Goal: Task Accomplishment & Management: Complete application form

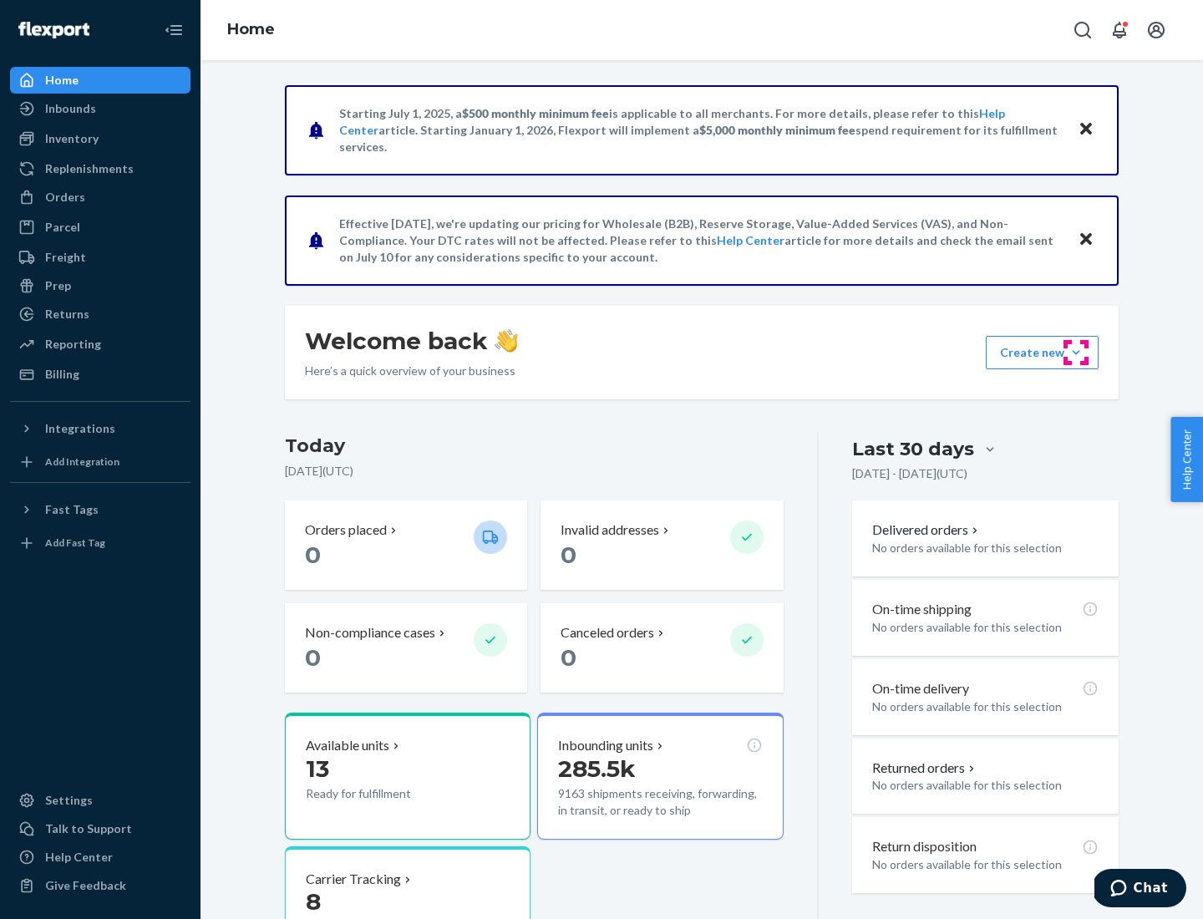
click at [1076, 353] on button "Create new Create new inbound Create new order Create new product" at bounding box center [1042, 352] width 113 height 33
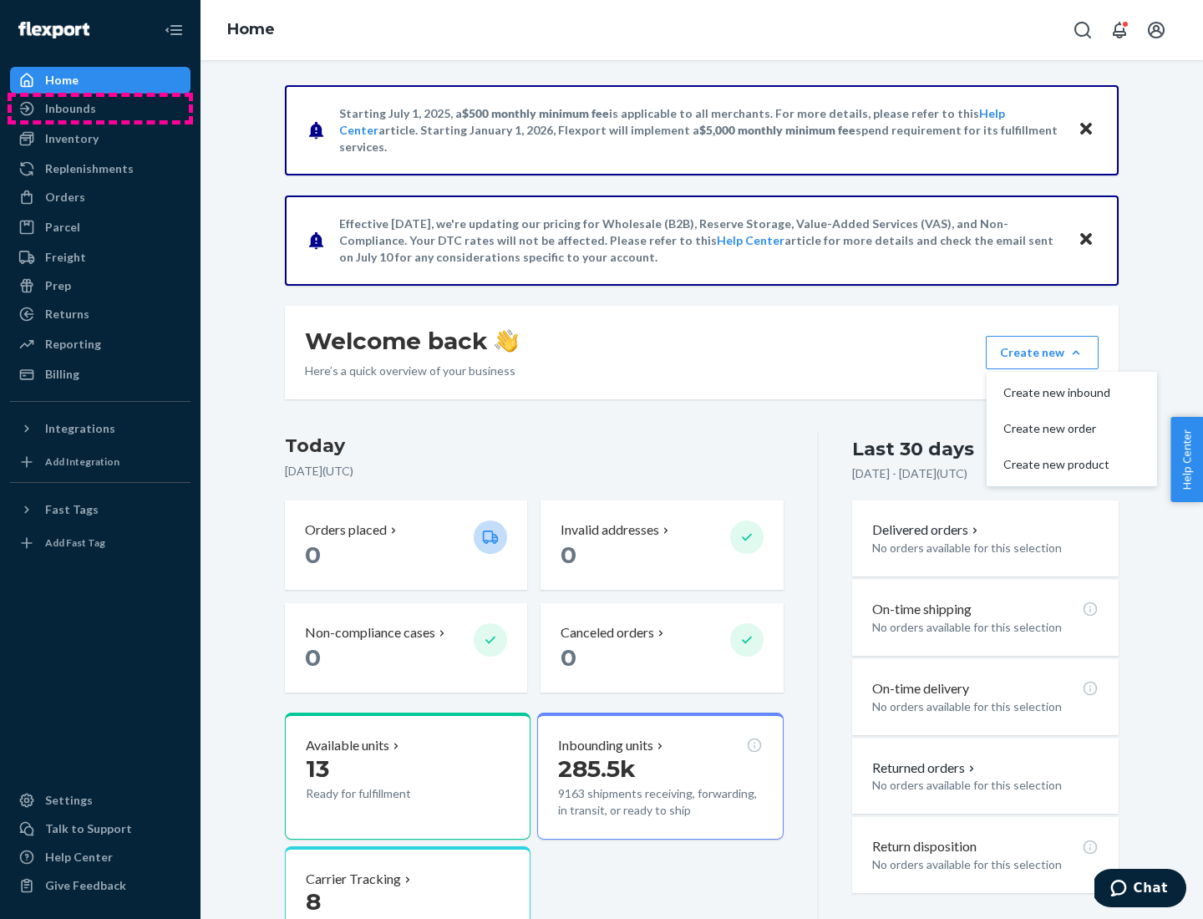
click at [100, 109] on div "Inbounds" at bounding box center [100, 108] width 177 height 23
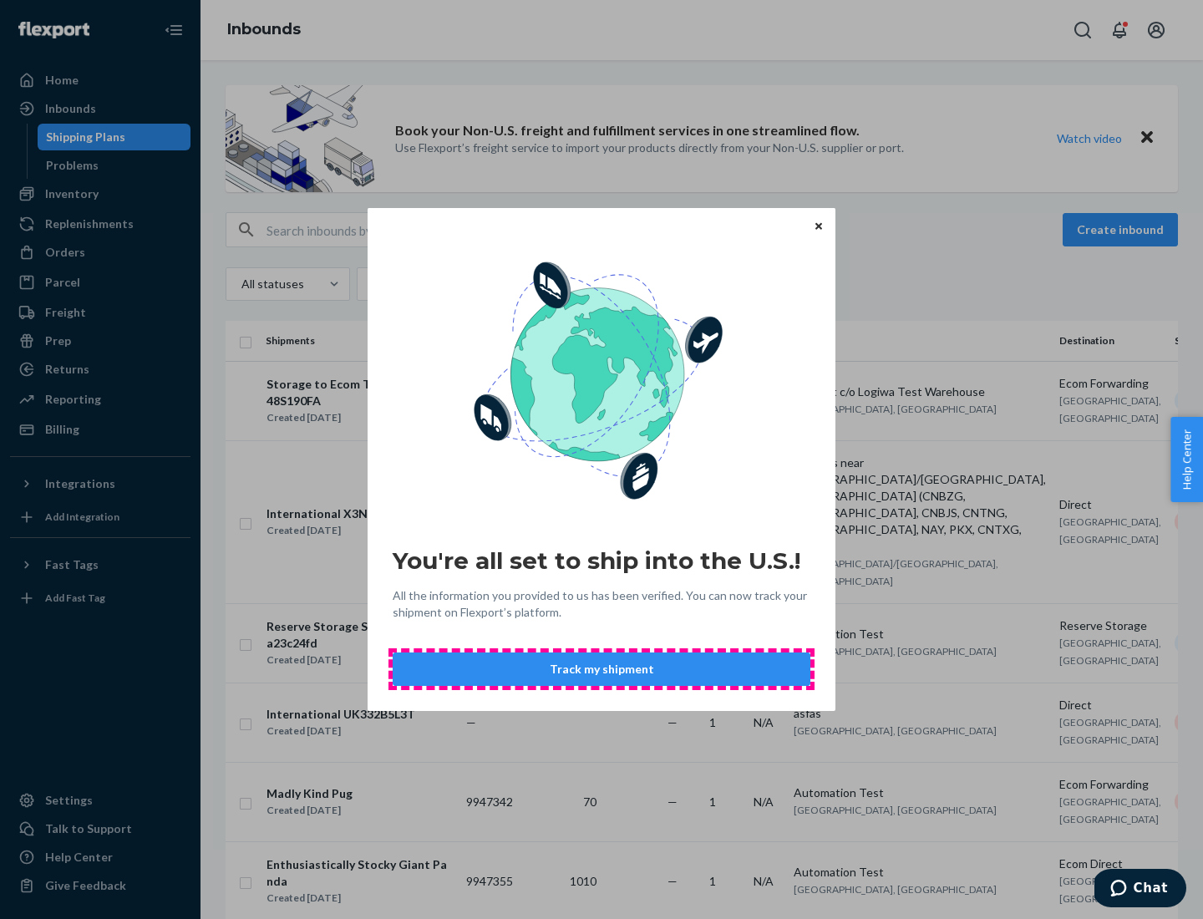
click at [601, 669] on button "Track my shipment" at bounding box center [602, 668] width 418 height 33
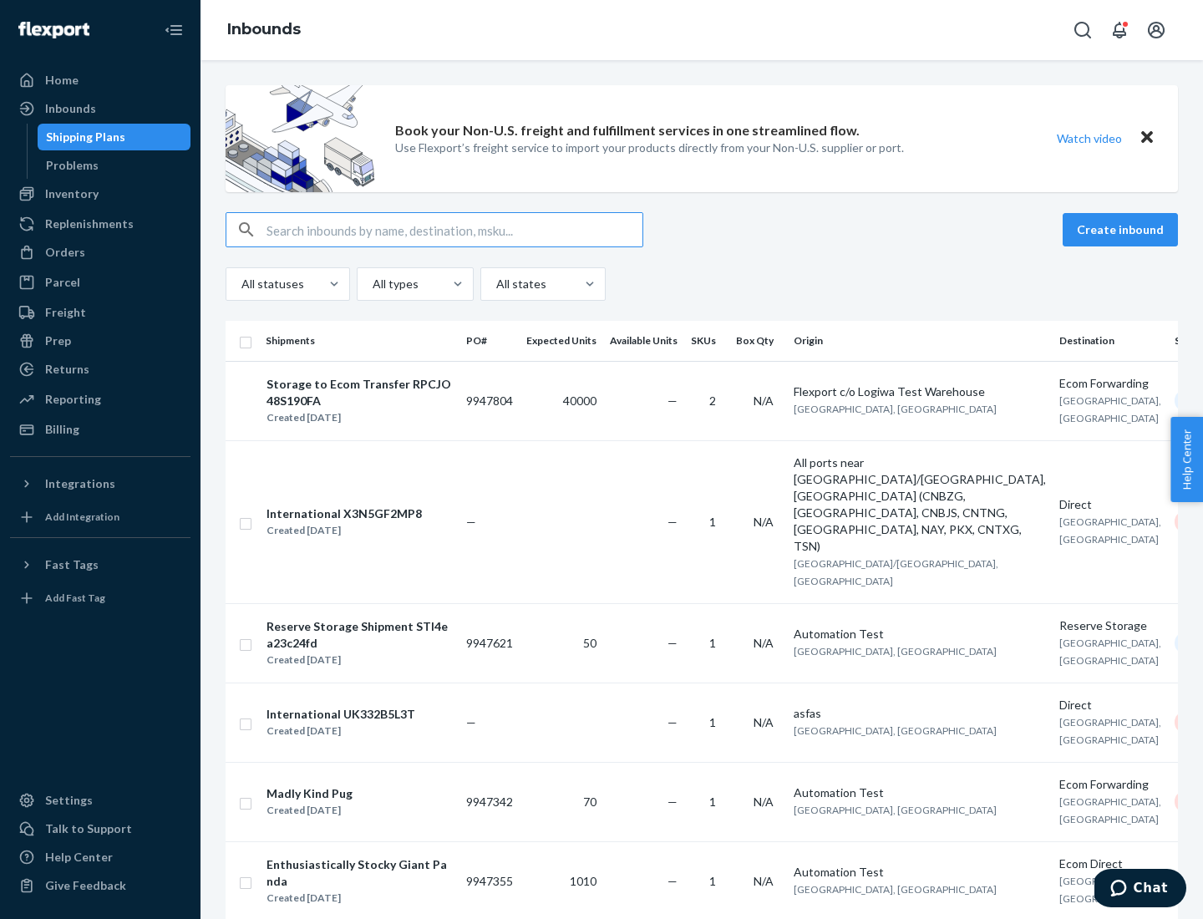
click at [1123, 230] on button "Create inbound" at bounding box center [1120, 229] width 115 height 33
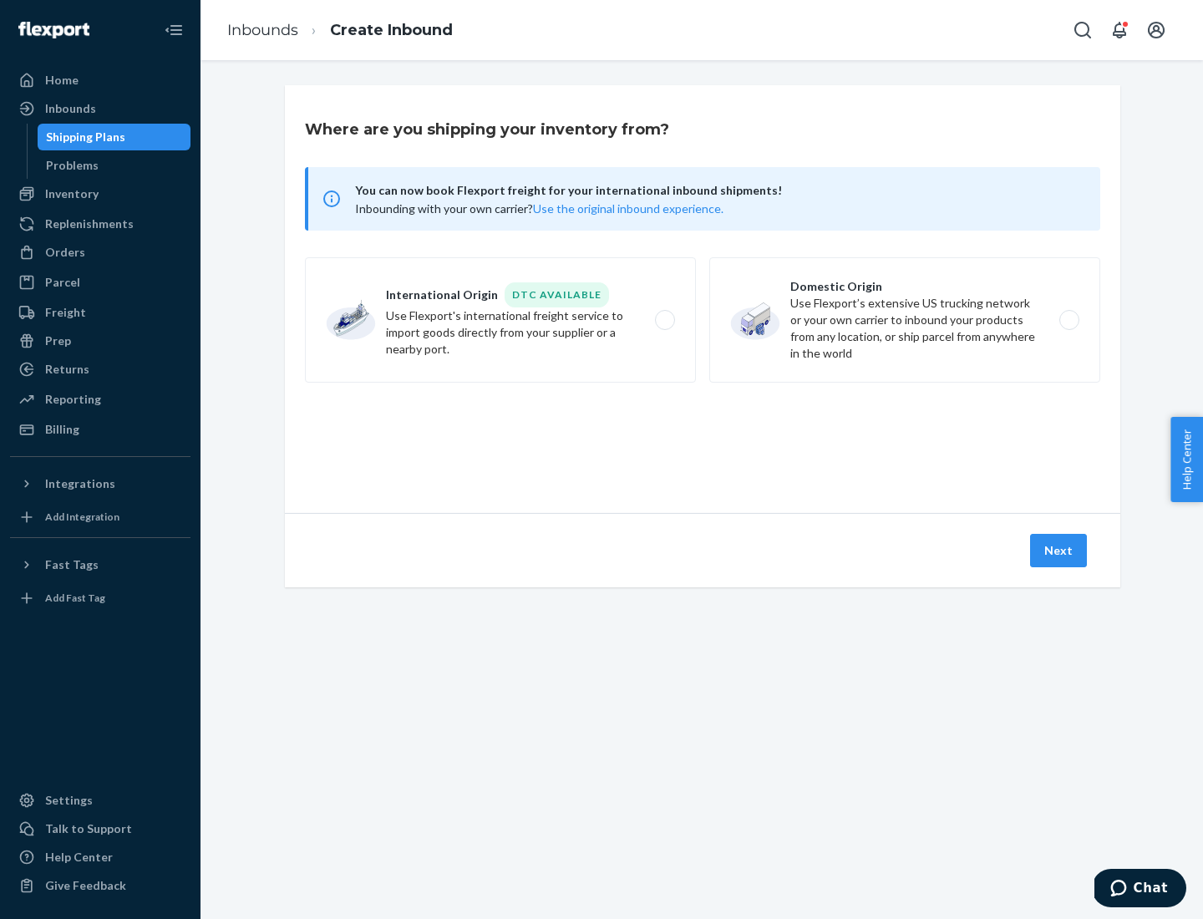
click at [500, 320] on label "International Origin DTC Available Use Flexport's international freight service…" at bounding box center [500, 319] width 391 height 125
click at [664, 320] on input "International Origin DTC Available Use Flexport's international freight service…" at bounding box center [669, 320] width 11 height 11
radio input "true"
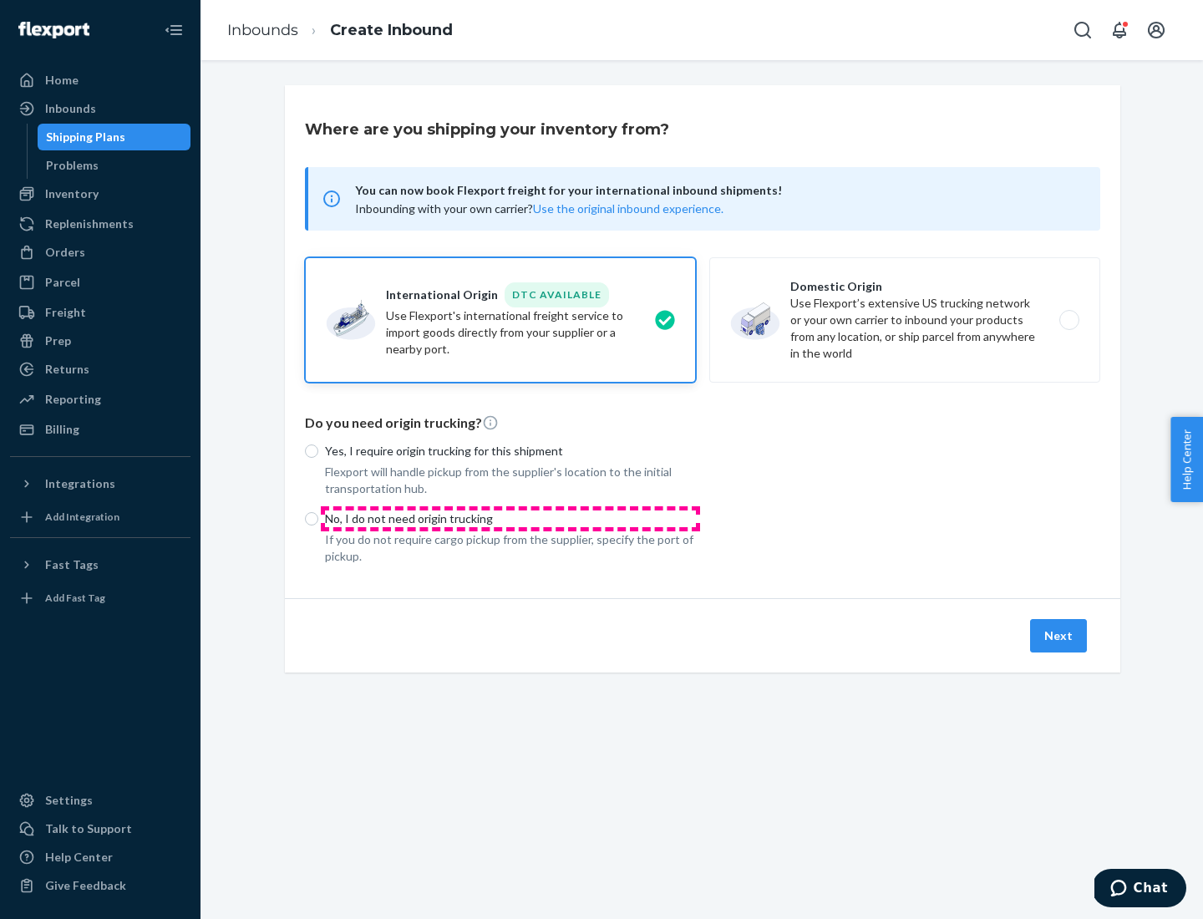
click at [510, 518] on p "No, I do not need origin trucking" at bounding box center [510, 518] width 371 height 17
click at [318, 518] on input "No, I do not need origin trucking" at bounding box center [311, 518] width 13 height 13
radio input "true"
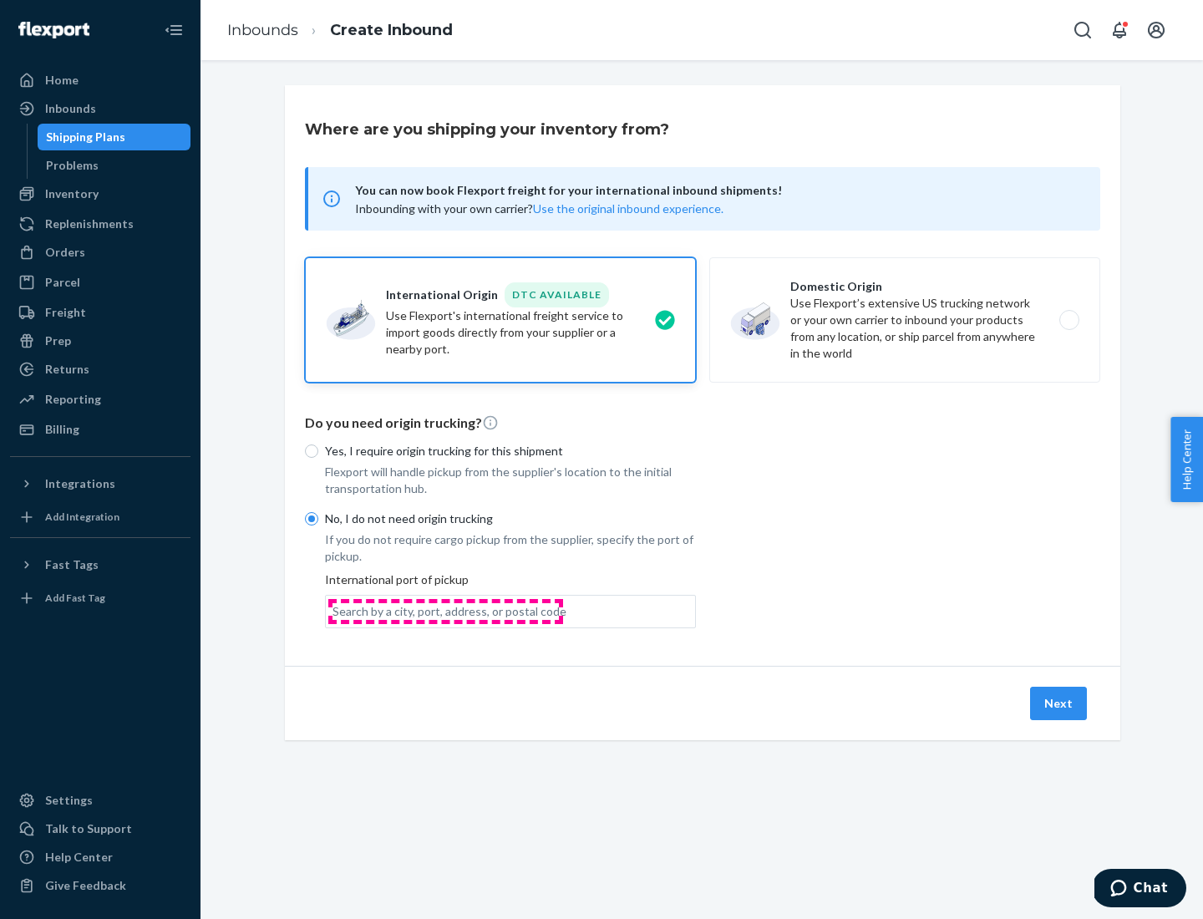
click at [445, 611] on div "Search by a city, port, address, or postal code" at bounding box center [449, 611] width 234 height 17
click at [334, 611] on input "Search by a city, port, address, or postal code" at bounding box center [333, 611] width 2 height 17
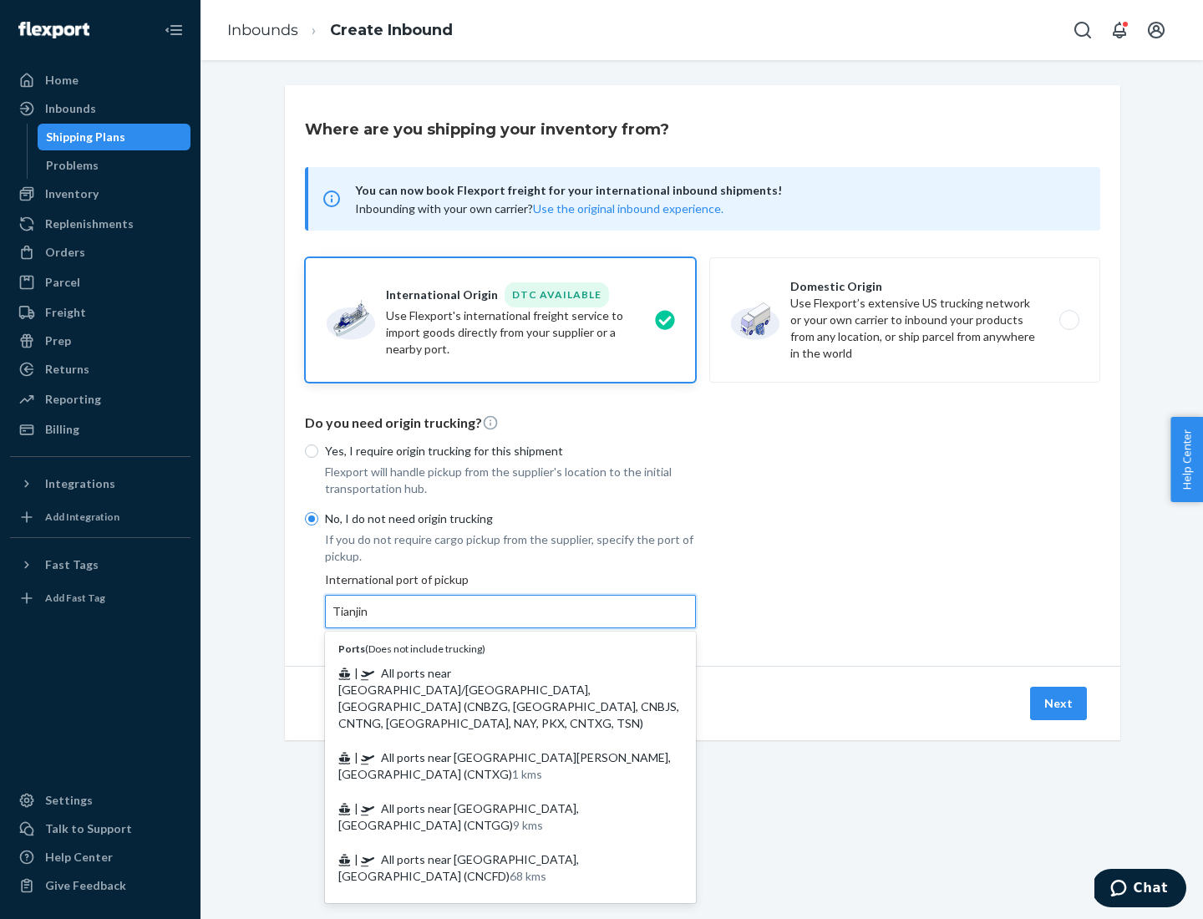
click at [494, 672] on span "| All ports near [GEOGRAPHIC_DATA]/[GEOGRAPHIC_DATA], [GEOGRAPHIC_DATA] (CNBZG,…" at bounding box center [508, 698] width 341 height 64
click at [369, 620] on input "Tianjin" at bounding box center [350, 611] width 37 height 17
type input "All ports near [GEOGRAPHIC_DATA]/[GEOGRAPHIC_DATA], [GEOGRAPHIC_DATA] (CNBZG, […"
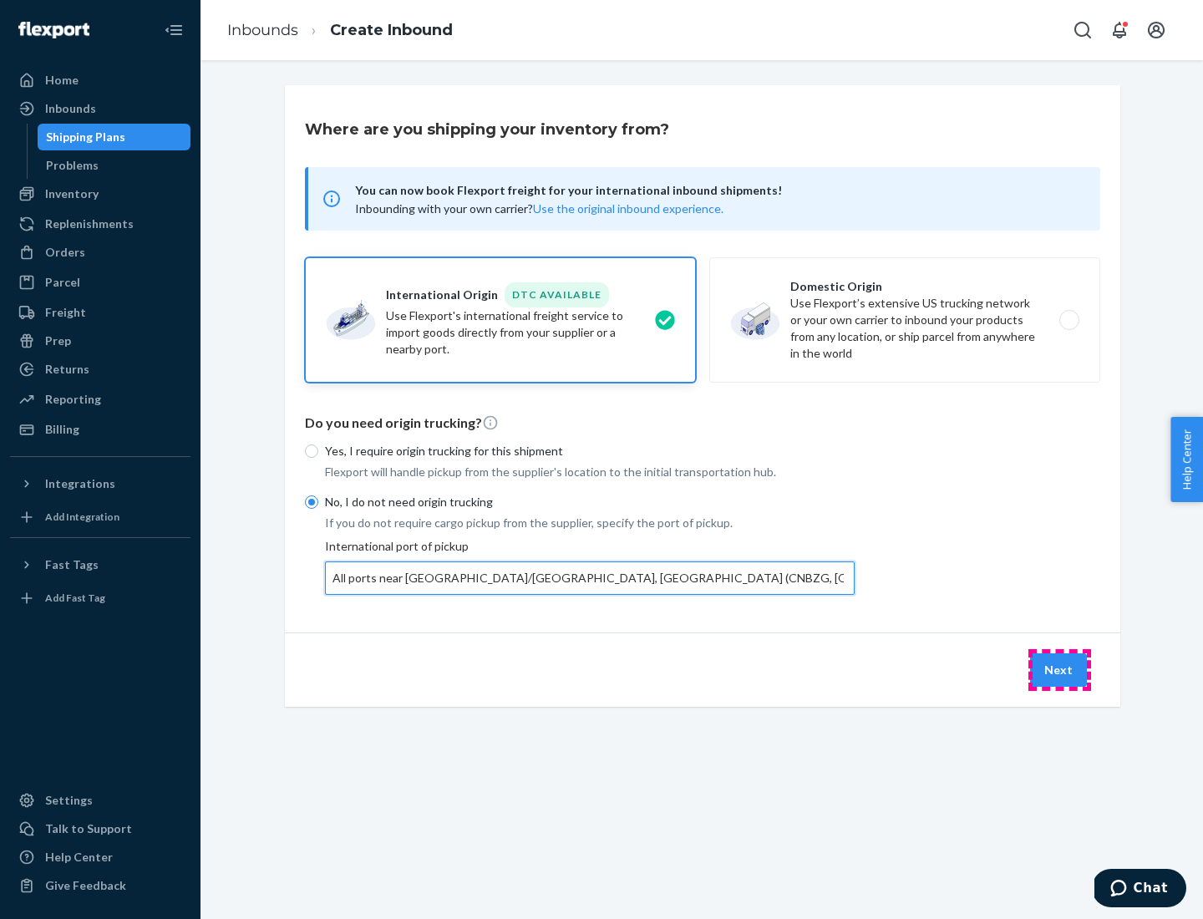
click at [1059, 669] on button "Next" at bounding box center [1058, 669] width 57 height 33
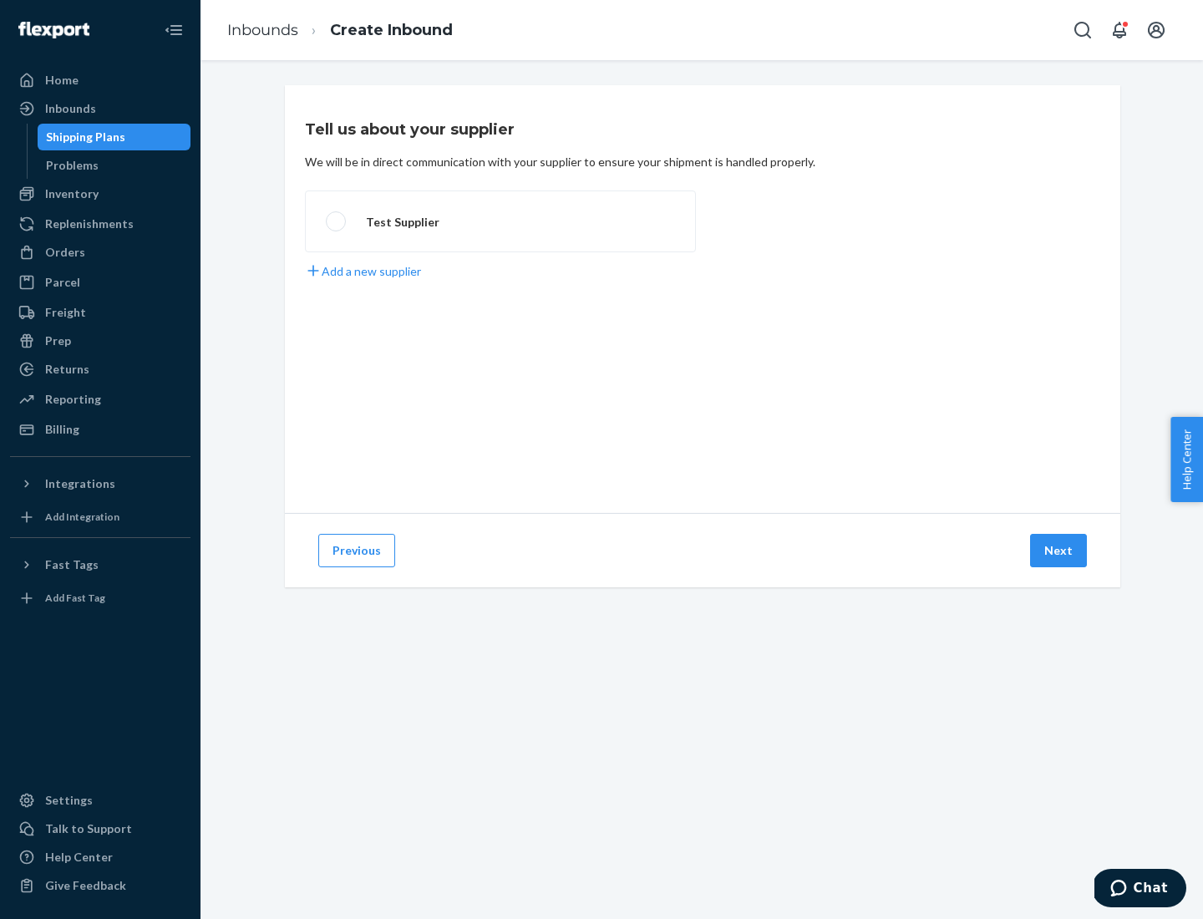
click at [500, 221] on label "Test Supplier" at bounding box center [500, 221] width 391 height 62
click at [337, 221] on input "Test Supplier" at bounding box center [331, 221] width 11 height 11
radio input "true"
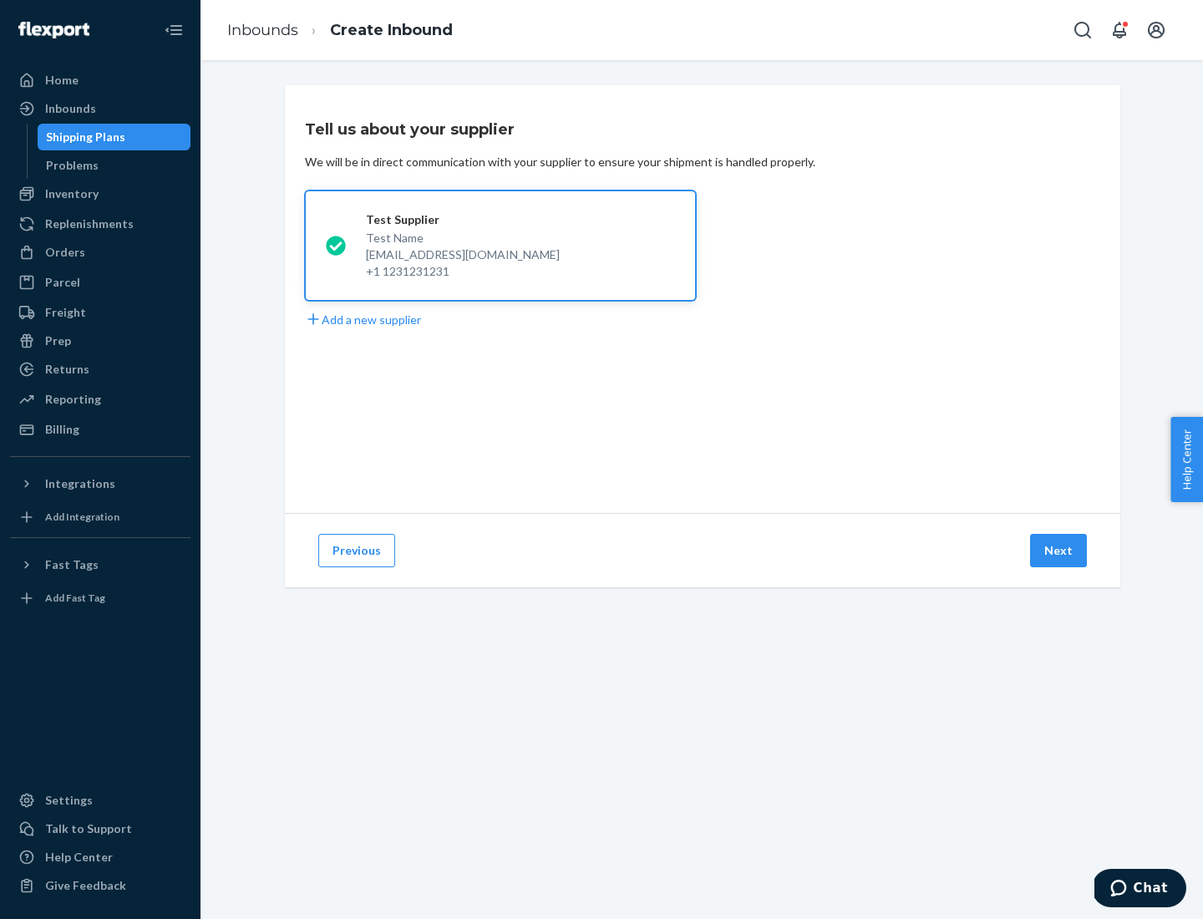
click at [1059, 551] on button "Next" at bounding box center [1058, 550] width 57 height 33
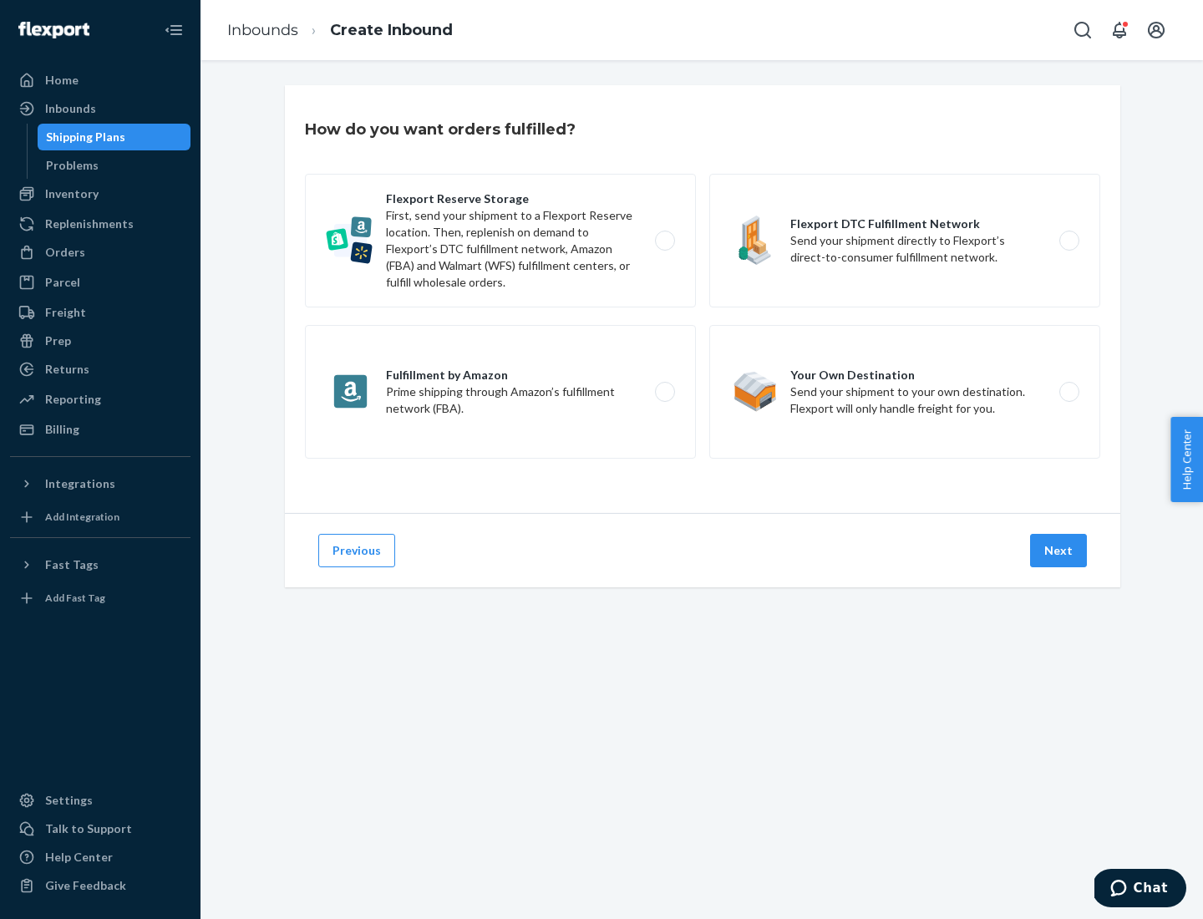
click at [703, 299] on div "Flexport Reserve Storage First, send your shipment to a Flexport Reserve locati…" at bounding box center [702, 318] width 795 height 289
click at [905, 241] on label "Flexport DTC Fulfillment Network Send your shipment directly to Flexport’s dire…" at bounding box center [904, 241] width 391 height 134
click at [1068, 241] on input "Flexport DTC Fulfillment Network Send your shipment directly to Flexport’s dire…" at bounding box center [1073, 241] width 11 height 11
radio input "true"
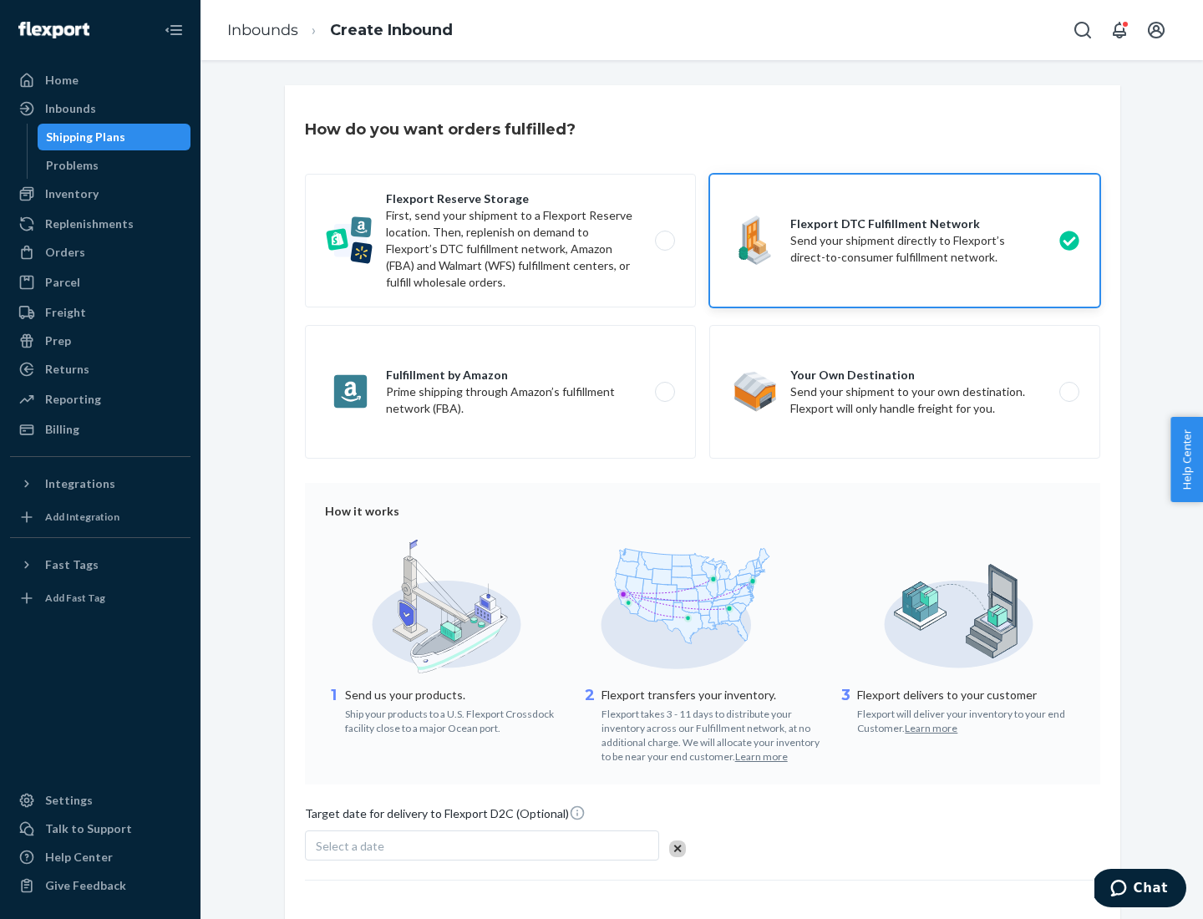
scroll to position [123, 0]
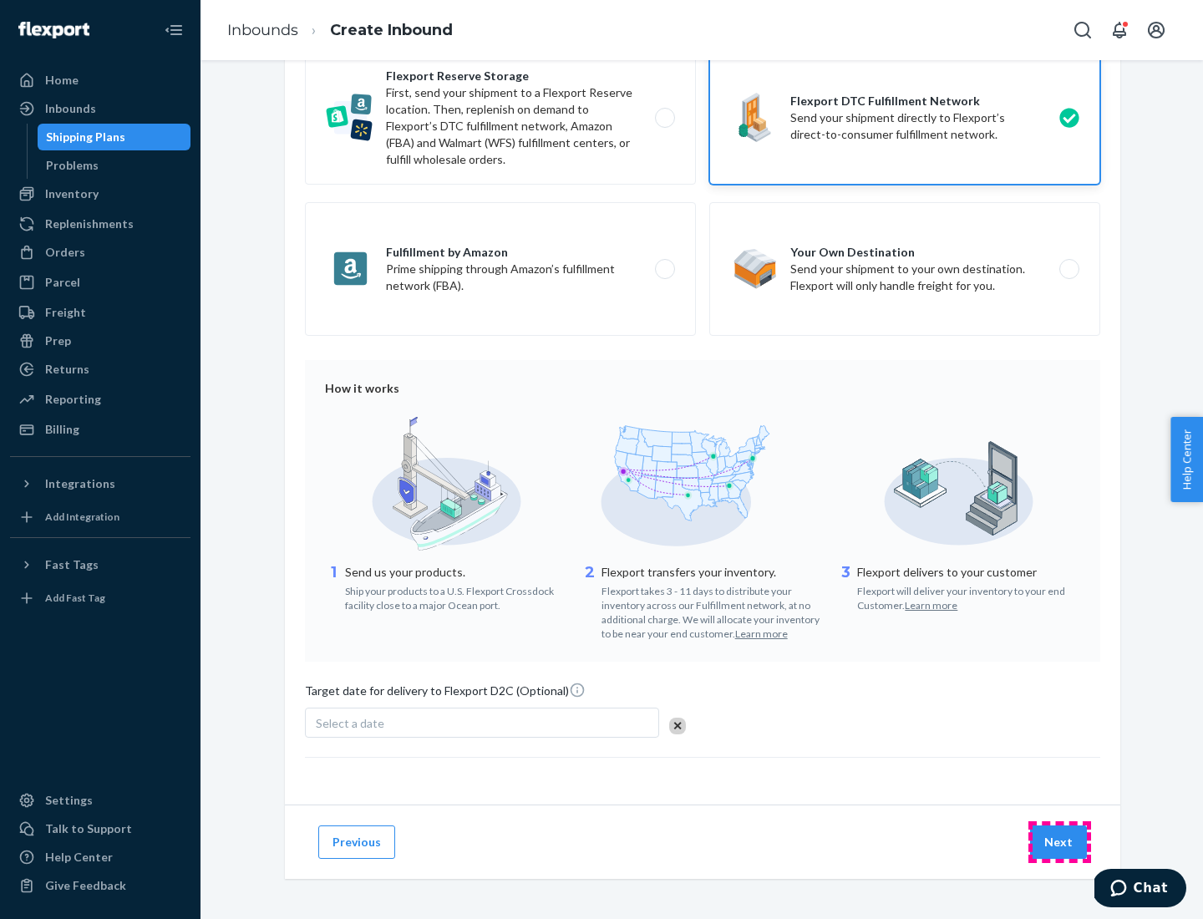
click at [1059, 841] on button "Next" at bounding box center [1058, 841] width 57 height 33
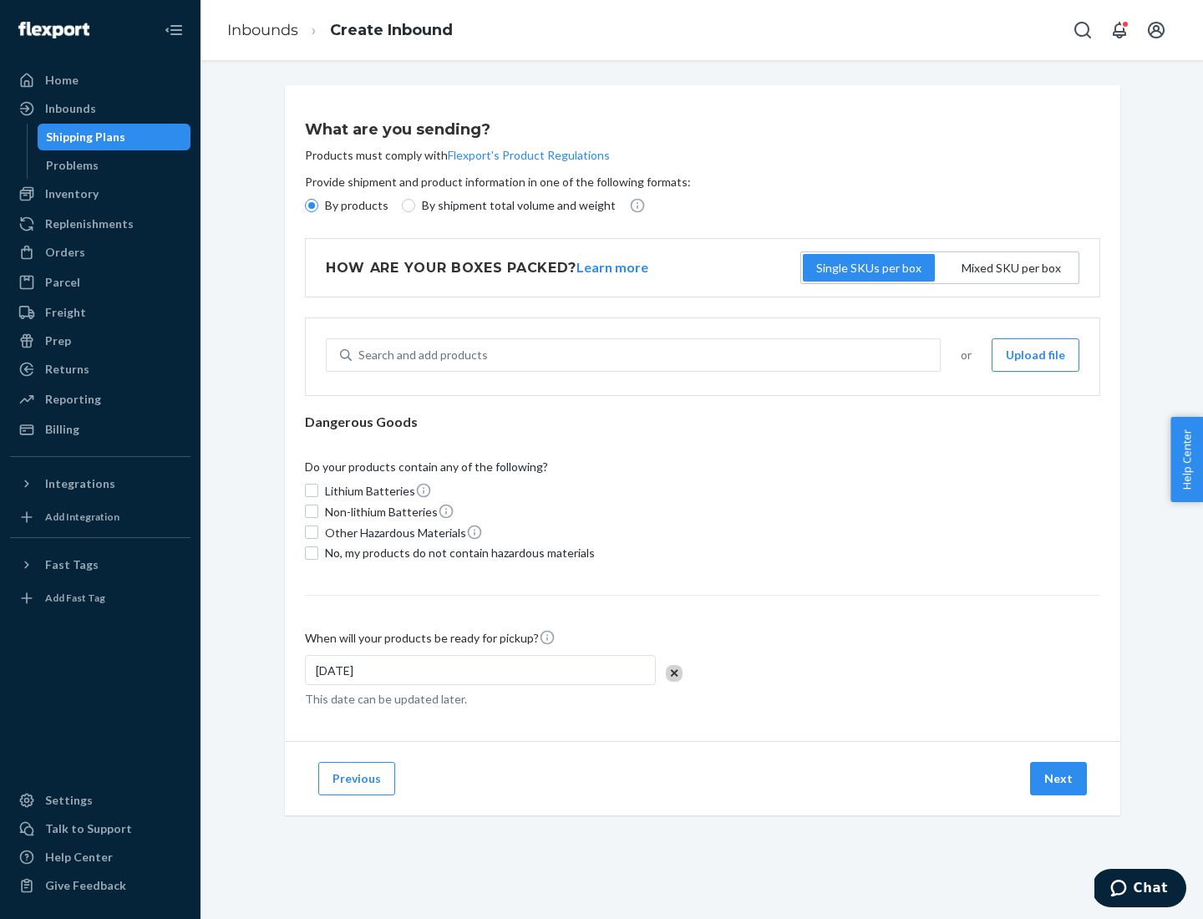
click at [355, 206] on p "By products" at bounding box center [356, 205] width 63 height 17
click at [318, 206] on input "By products" at bounding box center [311, 205] width 13 height 13
click at [420, 355] on div "Search and add products" at bounding box center [422, 355] width 129 height 17
click at [360, 355] on input "Search and add products" at bounding box center [359, 355] width 2 height 17
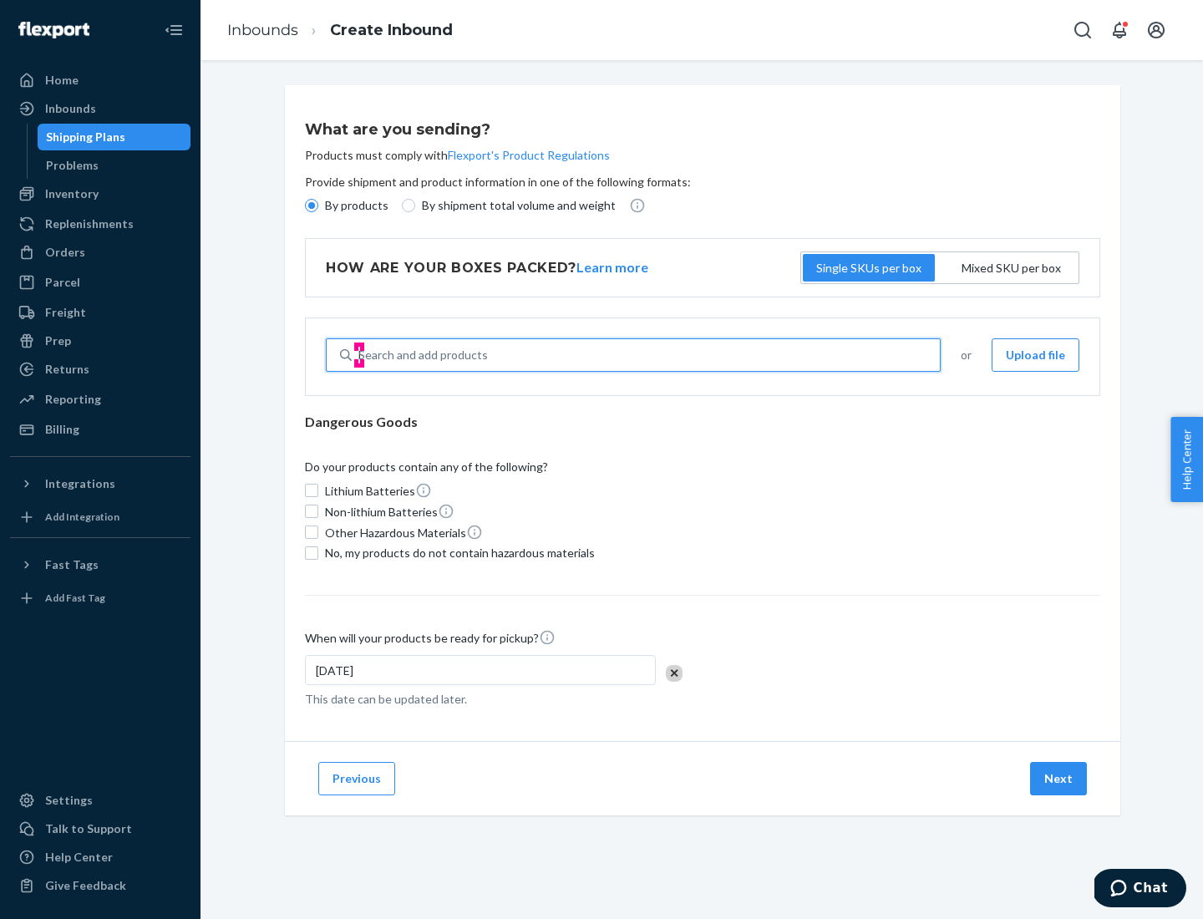
type input "basic"
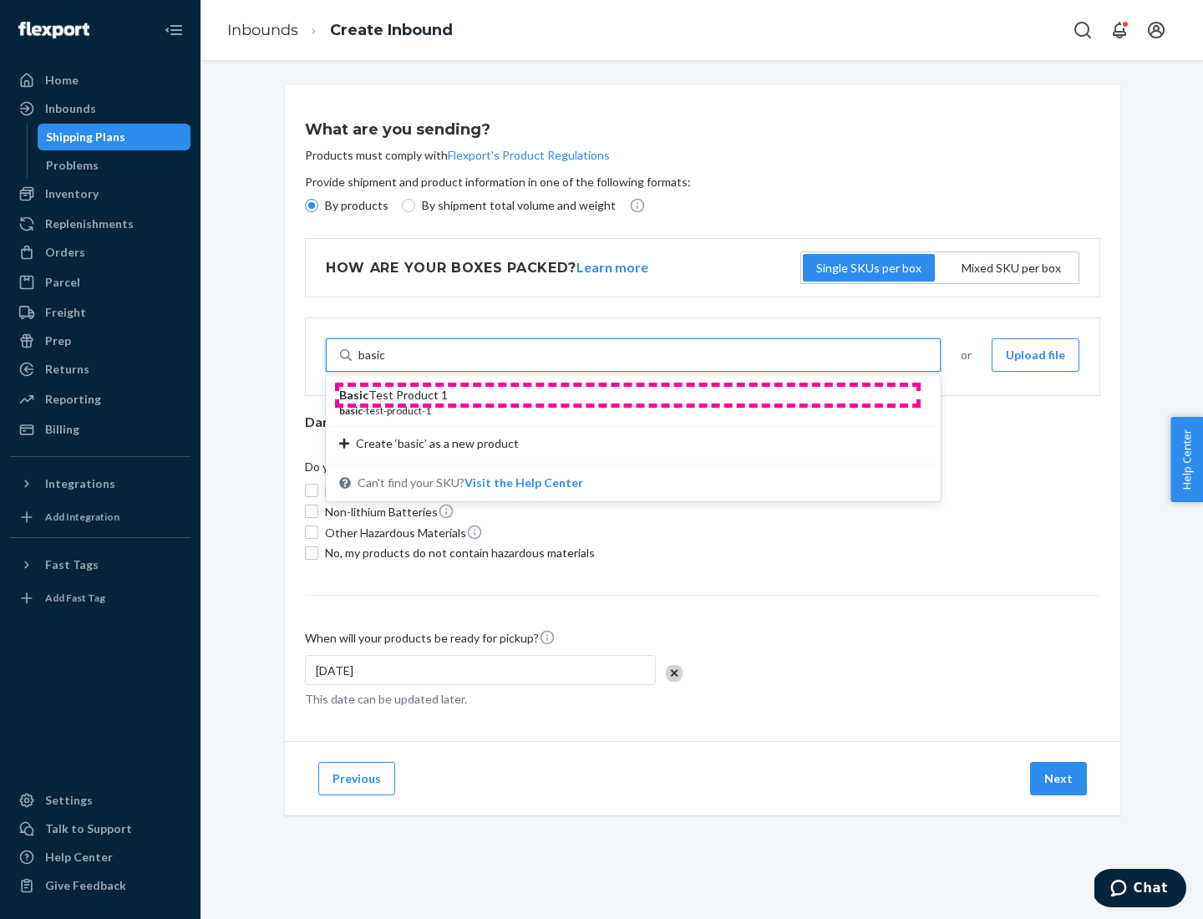
click at [627, 395] on div "Basic Test Product 1" at bounding box center [626, 395] width 575 height 17
click at [386, 363] on input "basic" at bounding box center [372, 355] width 28 height 17
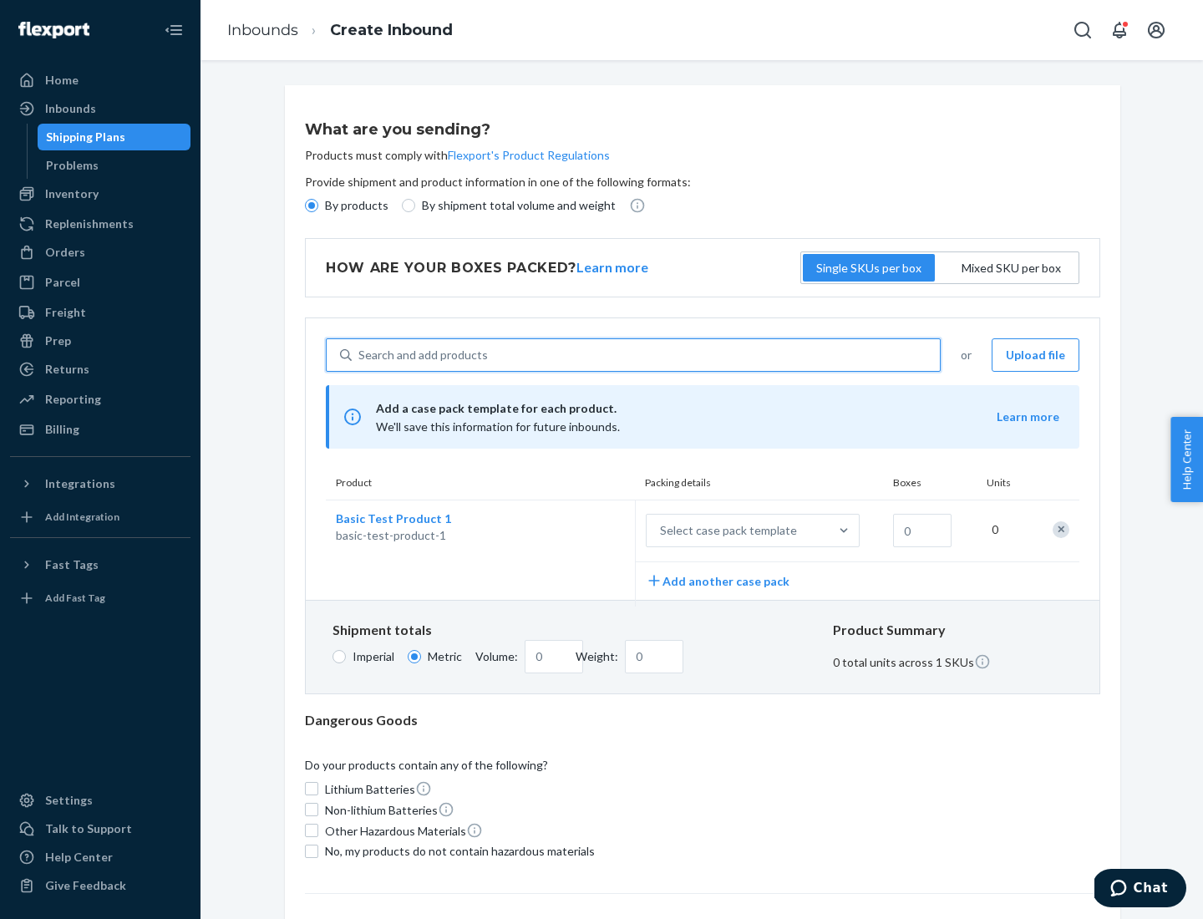
scroll to position [41, 0]
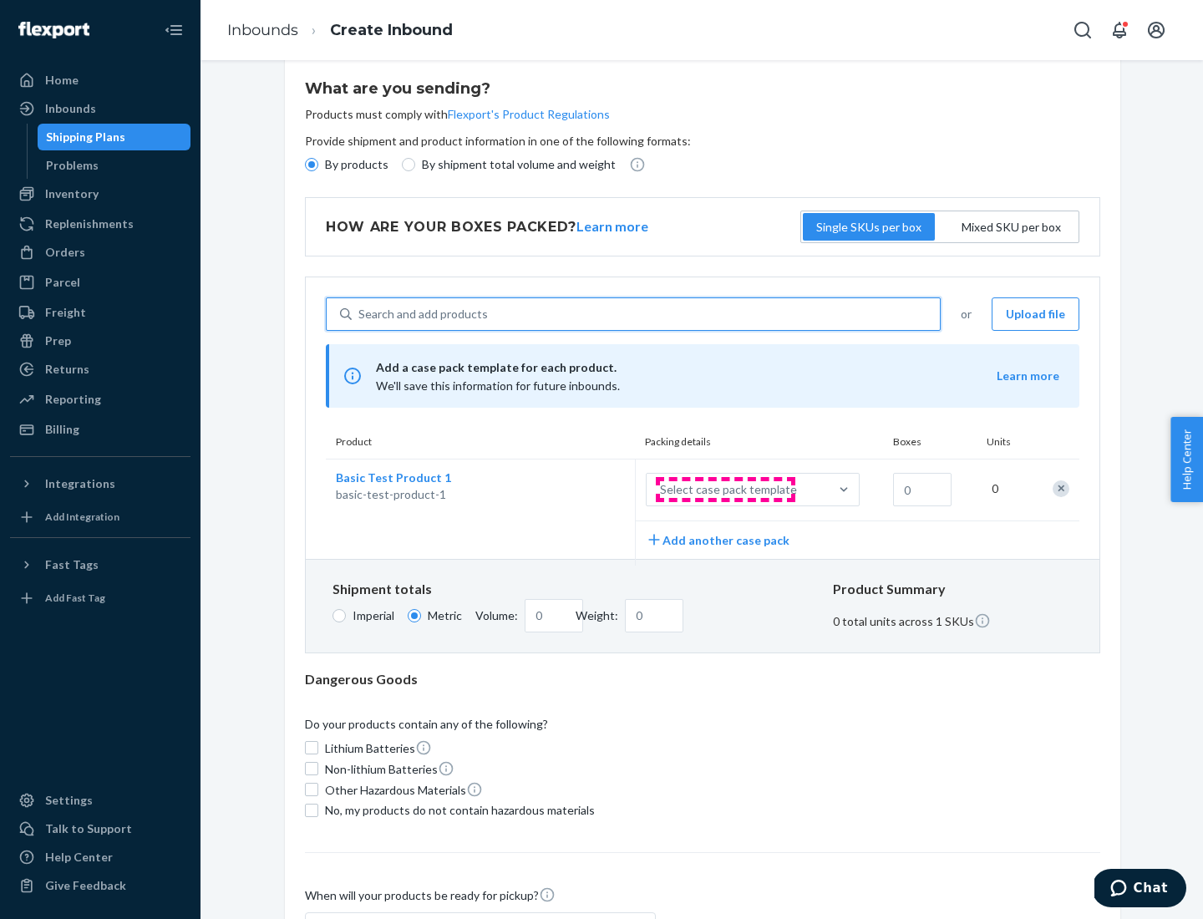
click at [725, 490] on div "Select case pack template" at bounding box center [728, 489] width 137 height 17
click at [577, 490] on input "Select case pack template" at bounding box center [577, 490] width 0 height 0
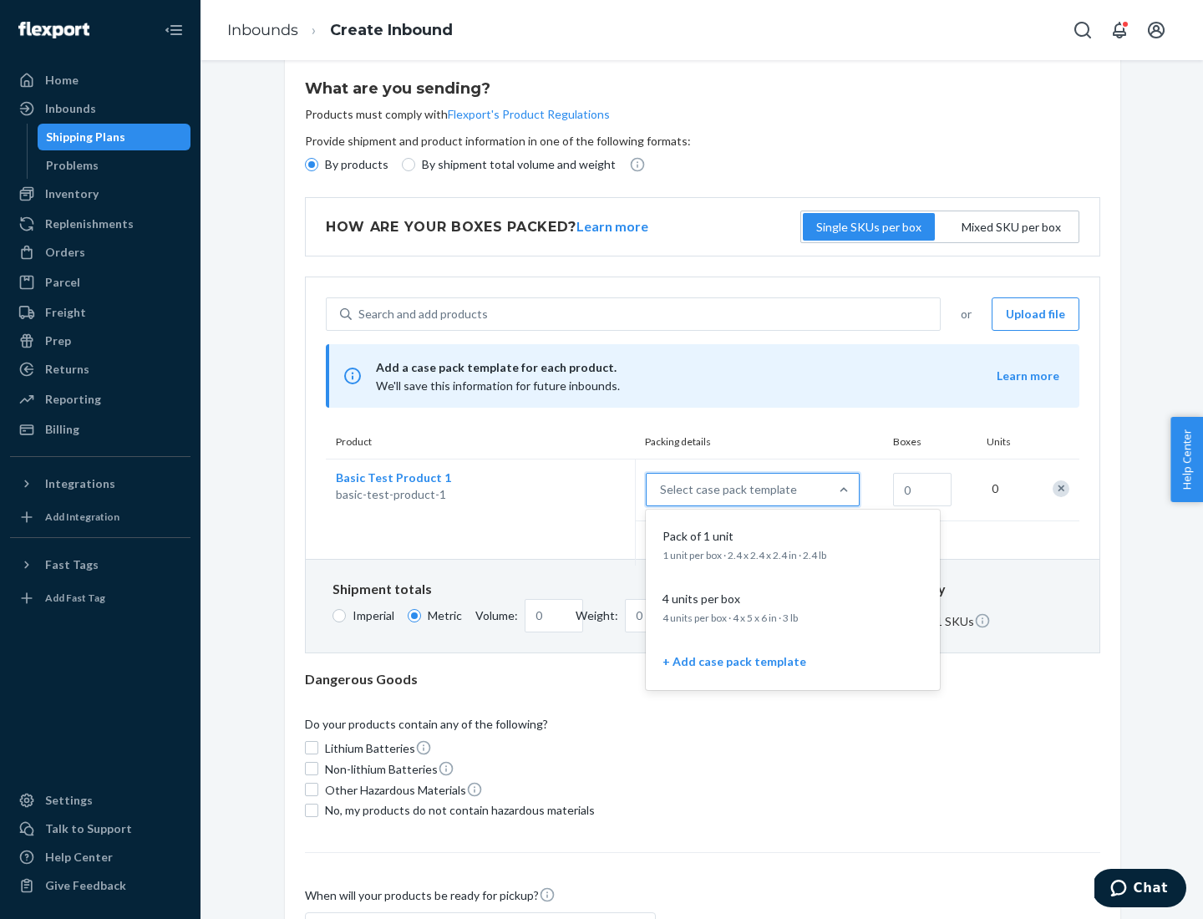
scroll to position [96, 0]
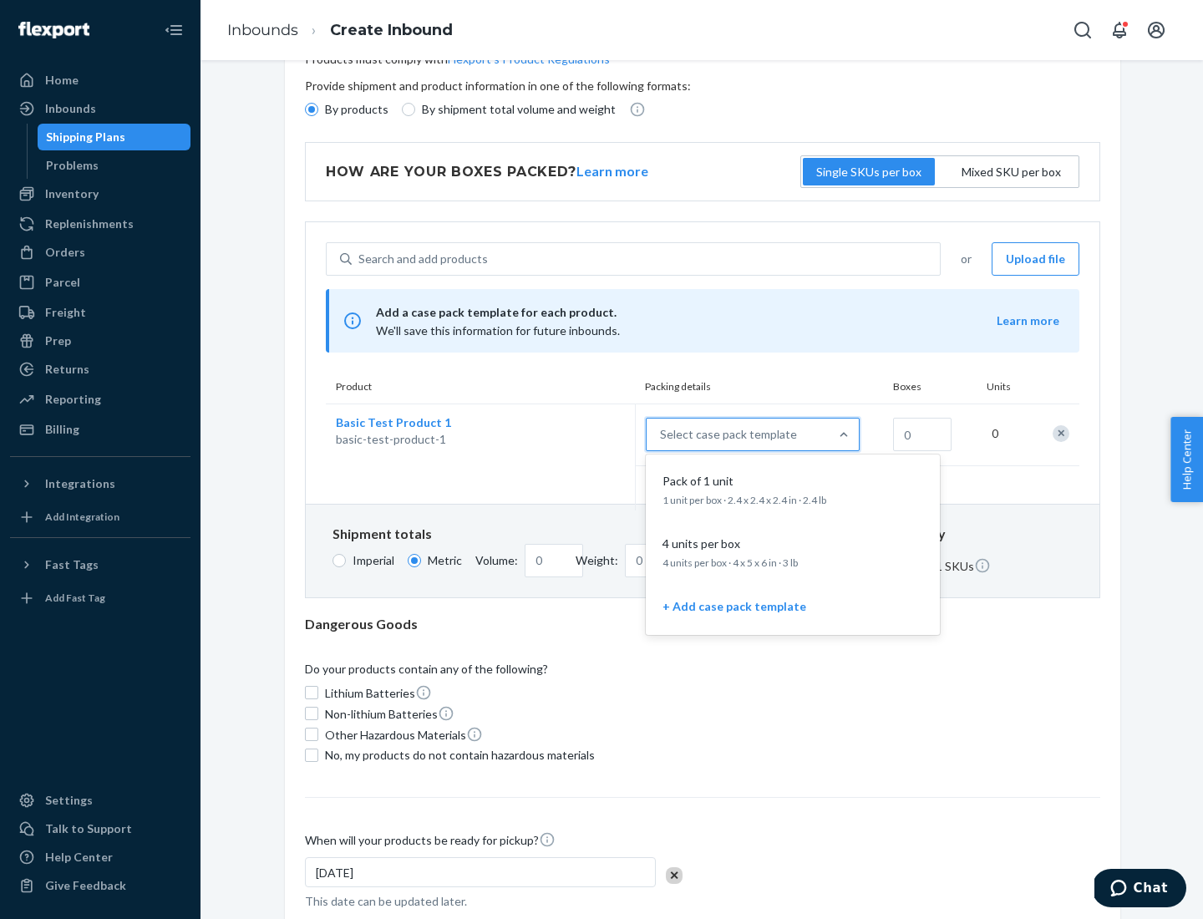
click at [793, 489] on div "Pack of 1 unit" at bounding box center [789, 481] width 267 height 17
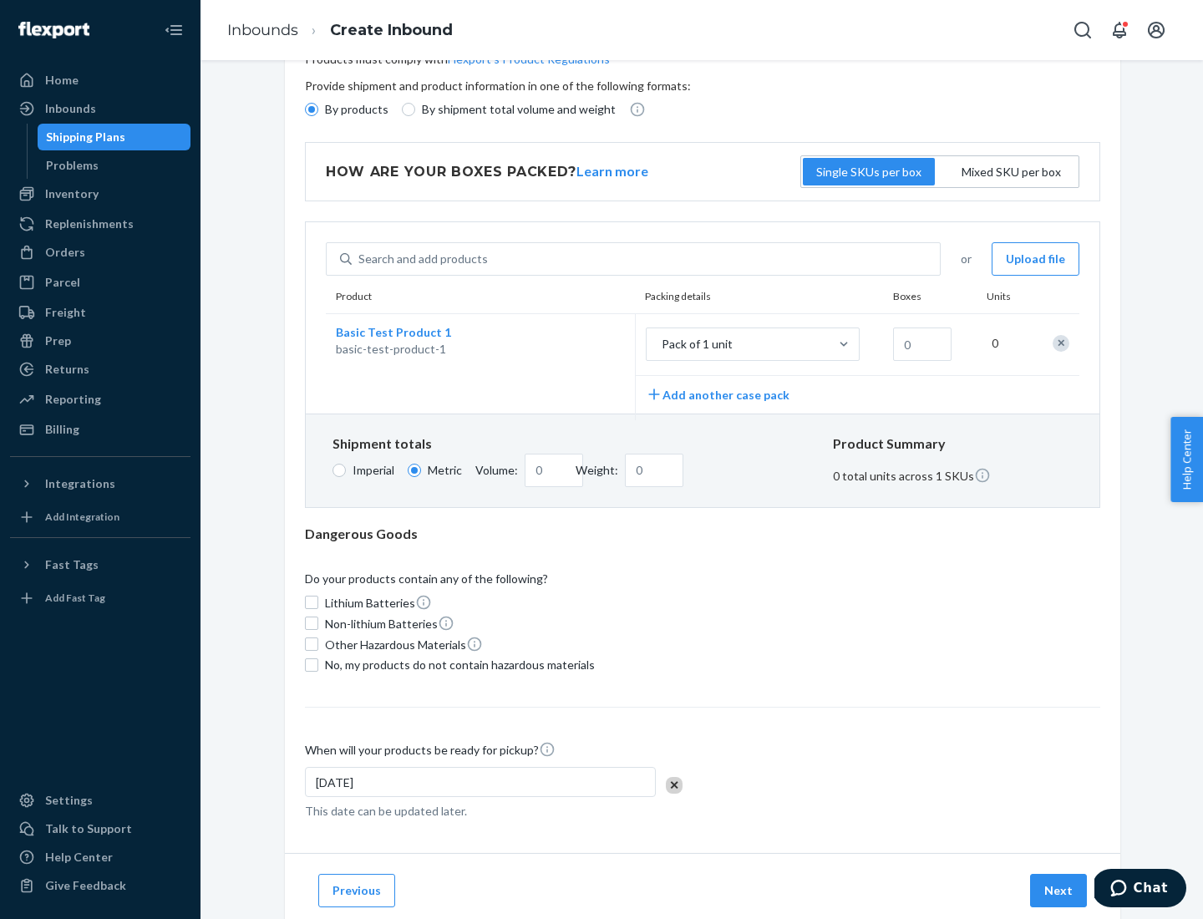
scroll to position [0, 0]
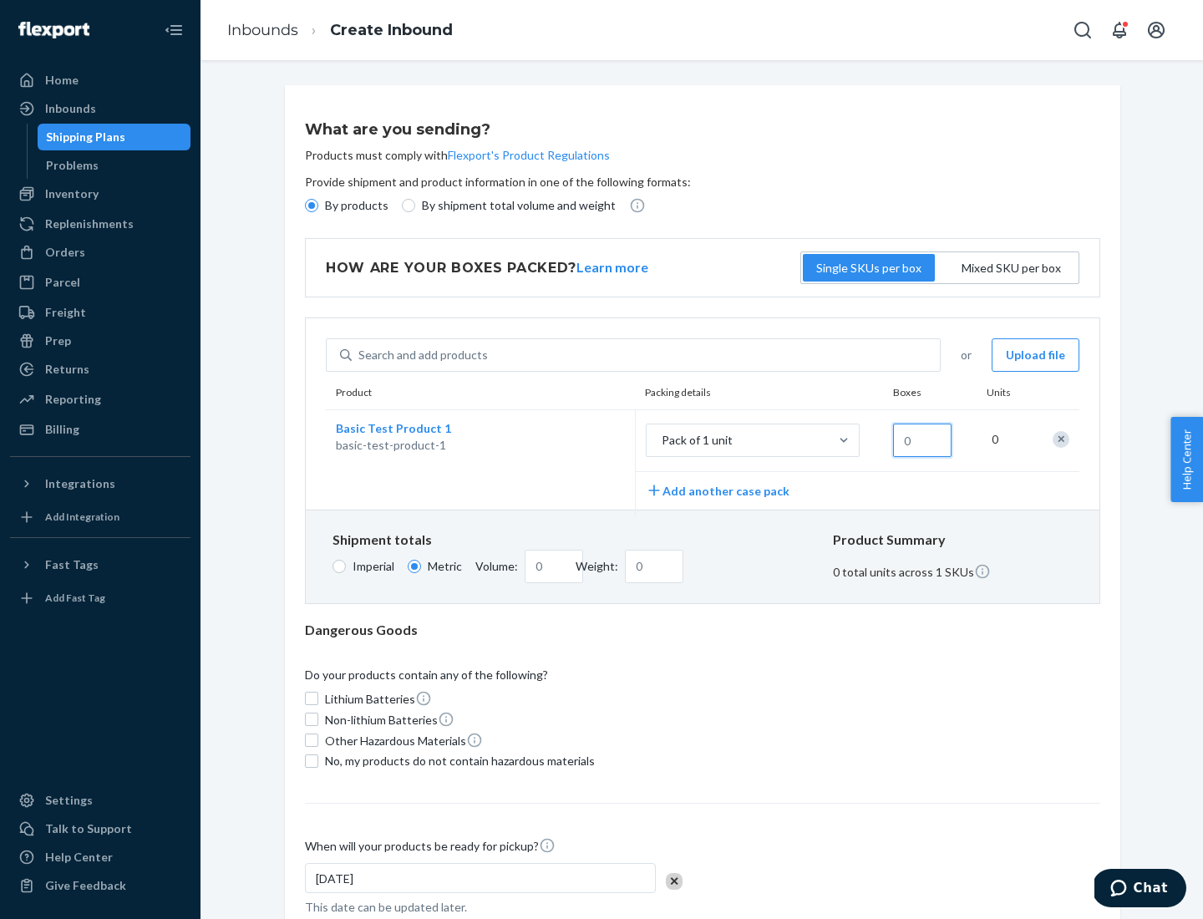
type input "1.09"
type input "1"
type input "10.89"
type input "10"
type input "0.02"
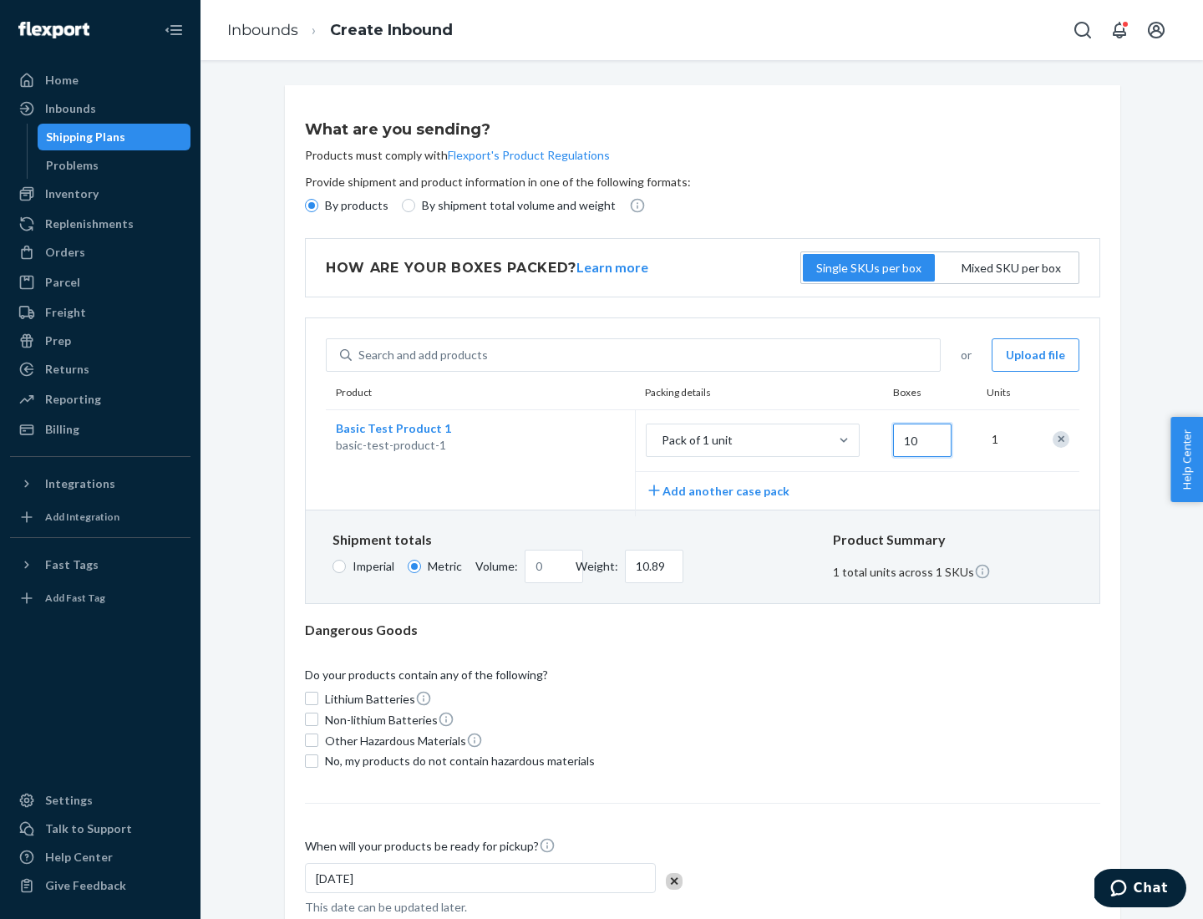
type input "108.86"
type input "100"
type input "0.23"
type input "1088.62"
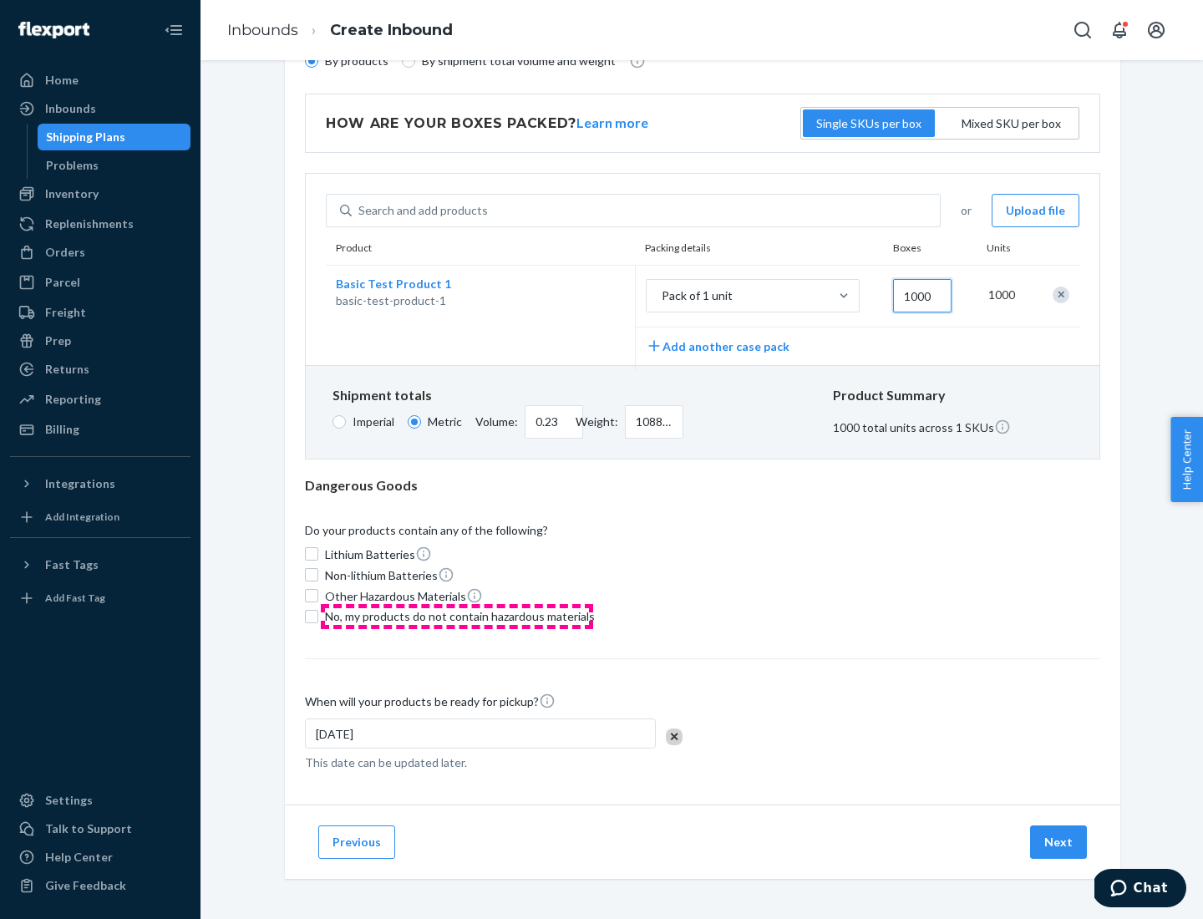
type input "1000"
click at [457, 616] on span "No, my products do not contain hazardous materials" at bounding box center [460, 616] width 270 height 17
click at [318, 616] on input "No, my products do not contain hazardous materials" at bounding box center [311, 616] width 13 height 13
checkbox input "true"
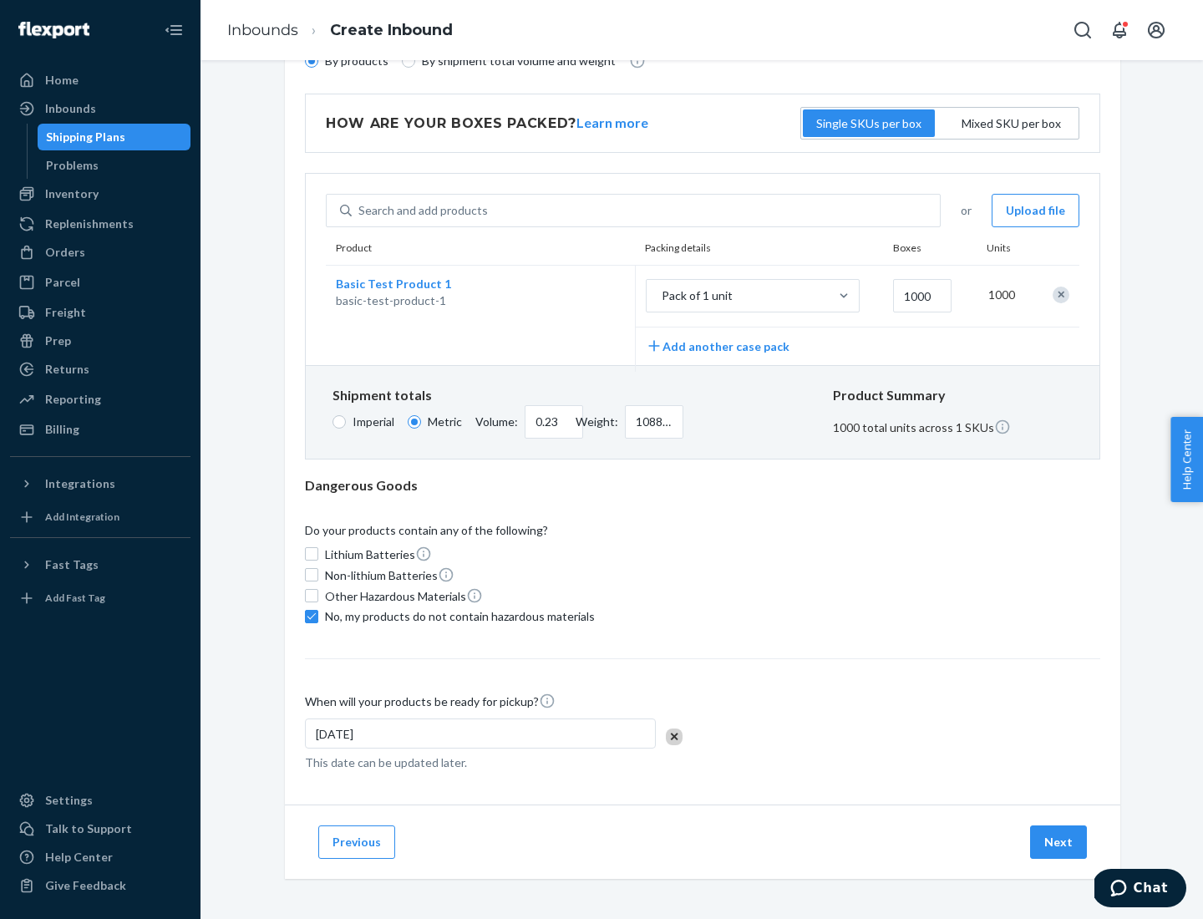
click at [1059, 841] on button "Next" at bounding box center [1058, 841] width 57 height 33
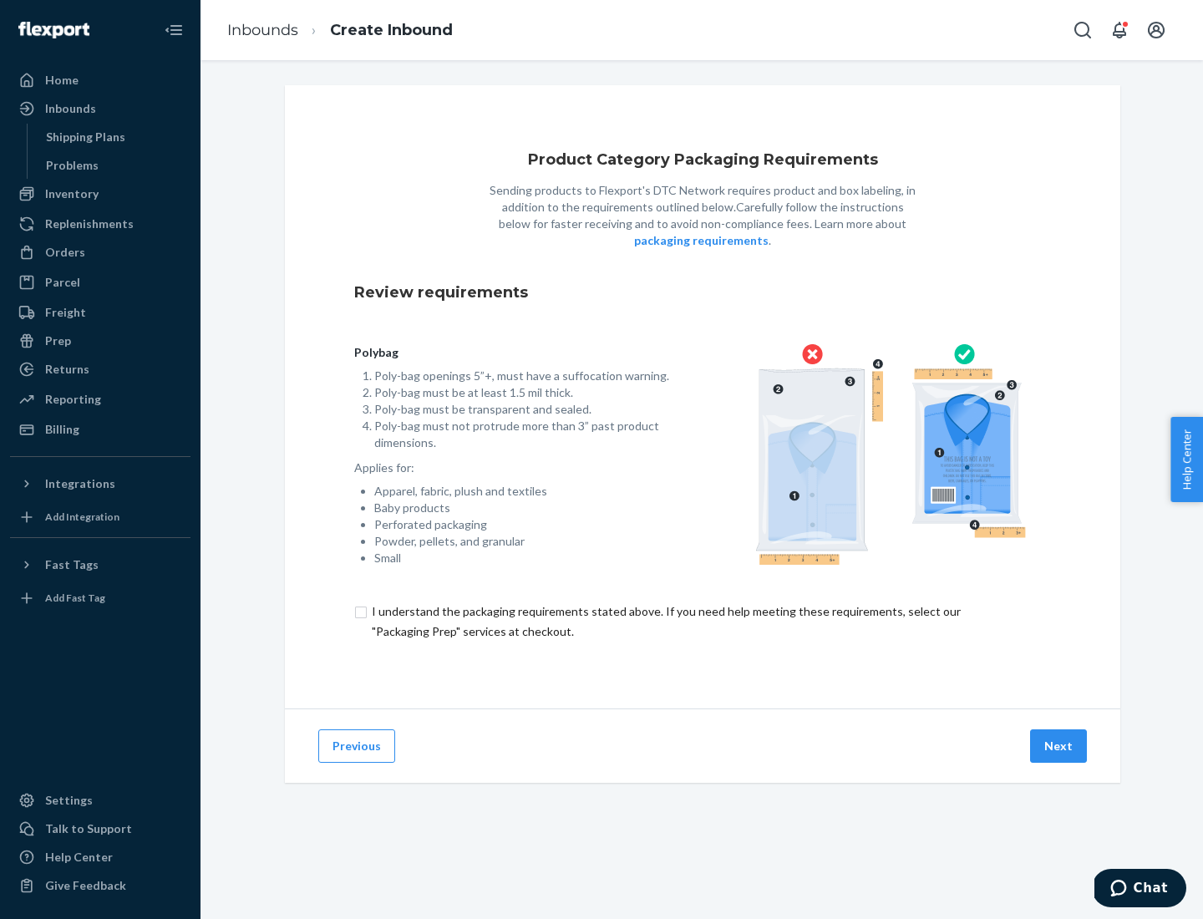
click at [703, 621] on input "checkbox" at bounding box center [702, 621] width 697 height 40
checkbox input "true"
click at [1059, 745] on button "Next" at bounding box center [1058, 745] width 57 height 33
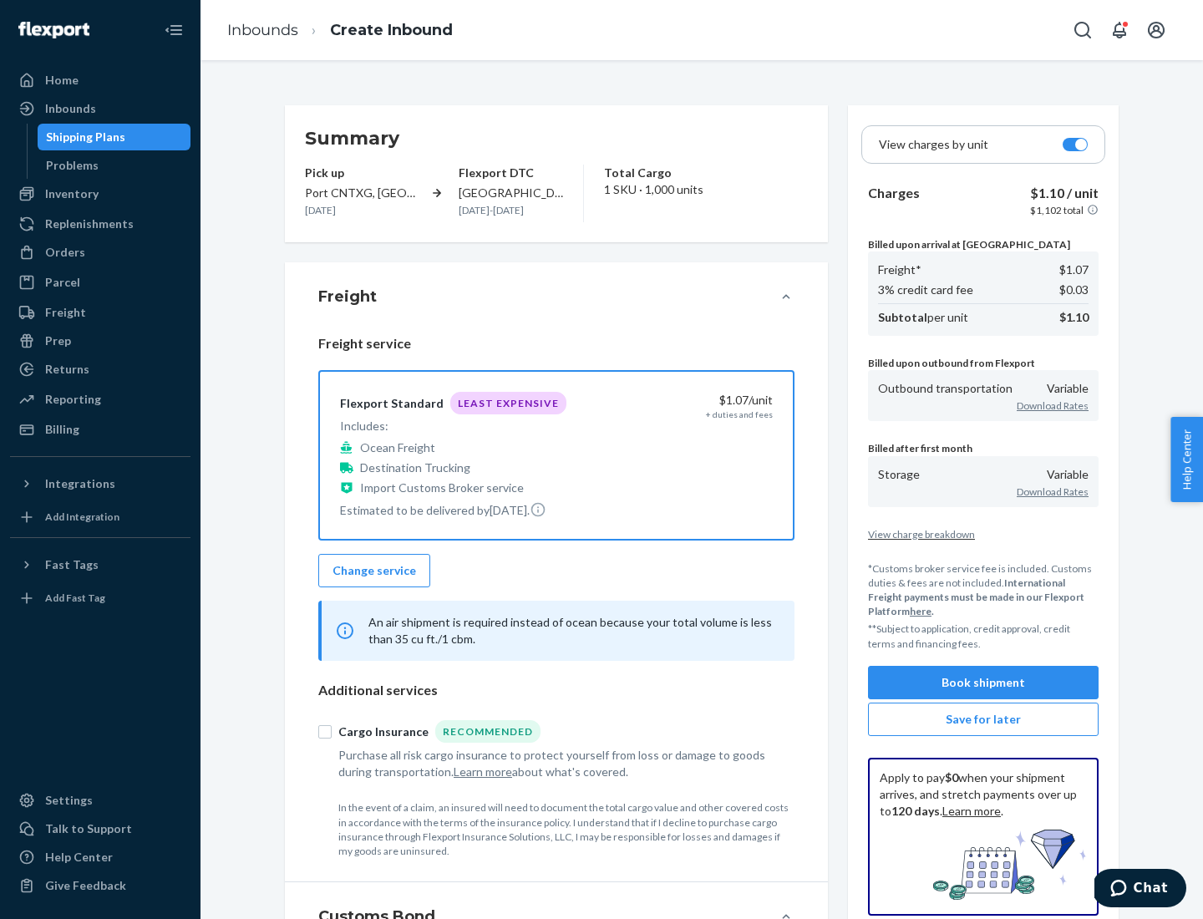
scroll to position [193, 0]
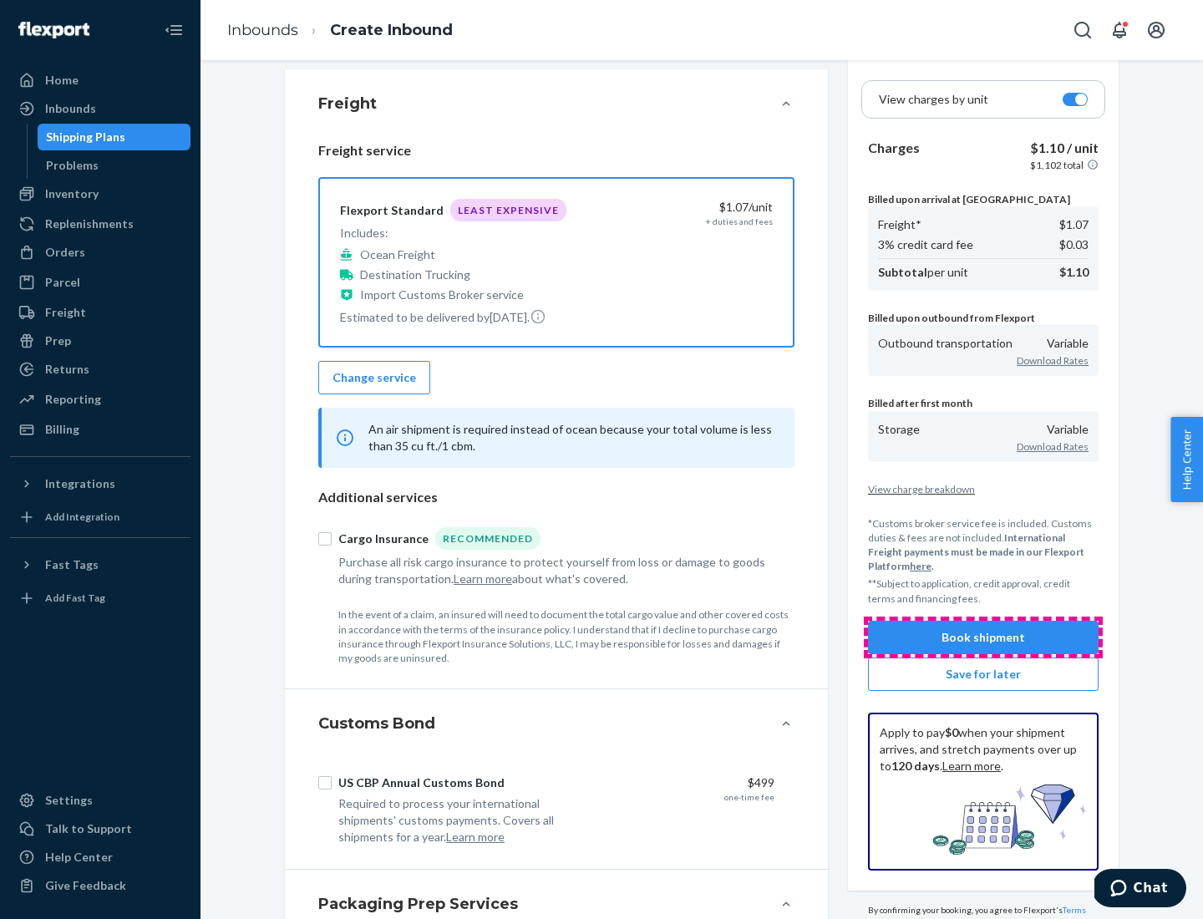
click at [983, 637] on button "Book shipment" at bounding box center [983, 637] width 231 height 33
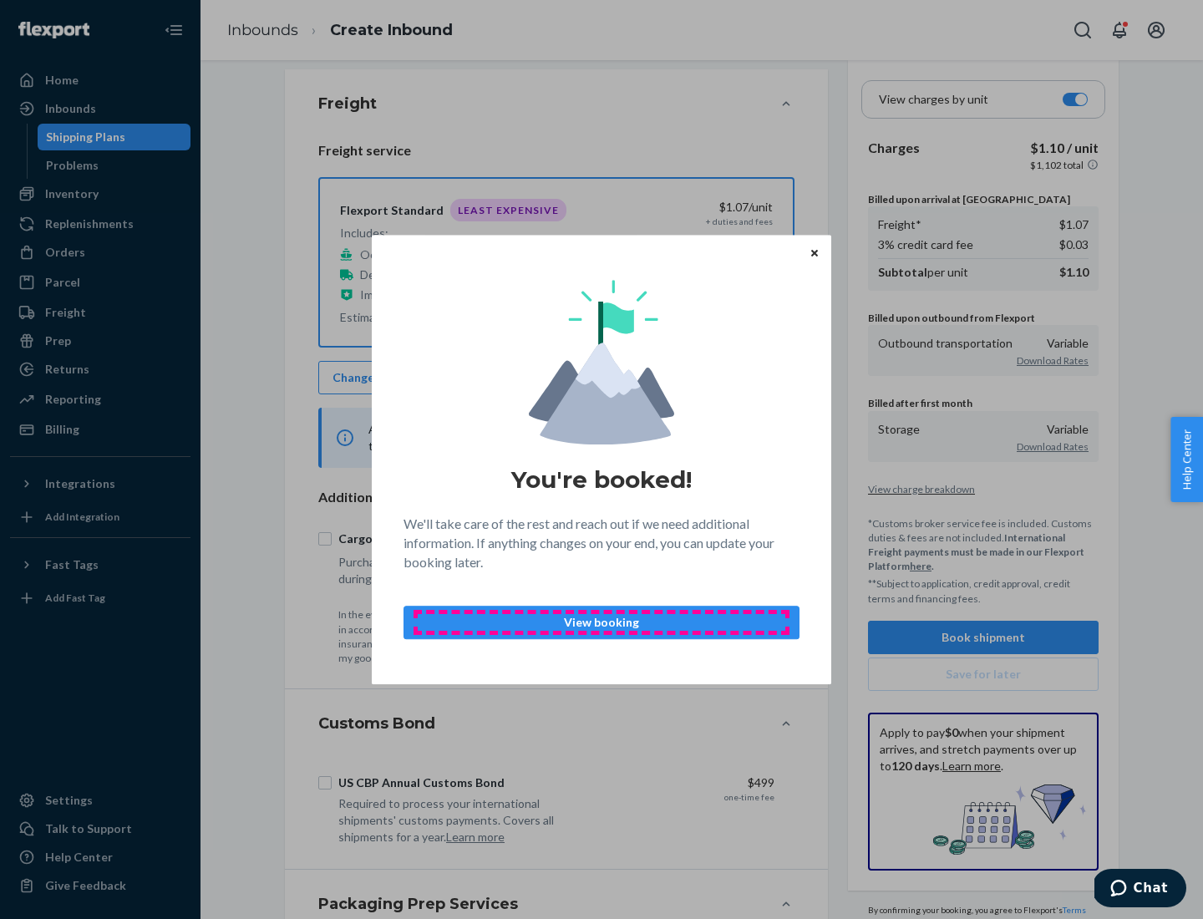
click at [601, 622] on p "View booking" at bounding box center [602, 622] width 368 height 17
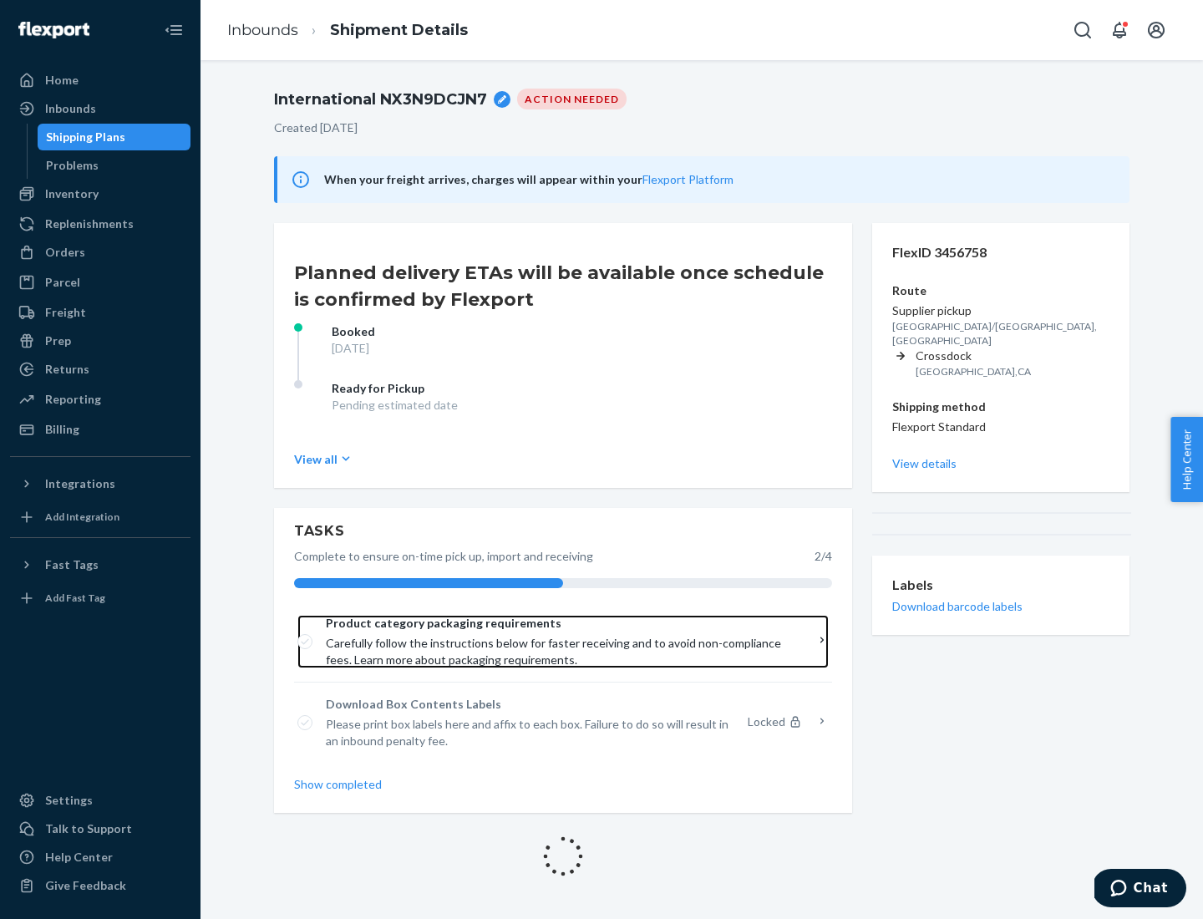
click at [557, 623] on span "Product category packaging requirements" at bounding box center [557, 623] width 463 height 17
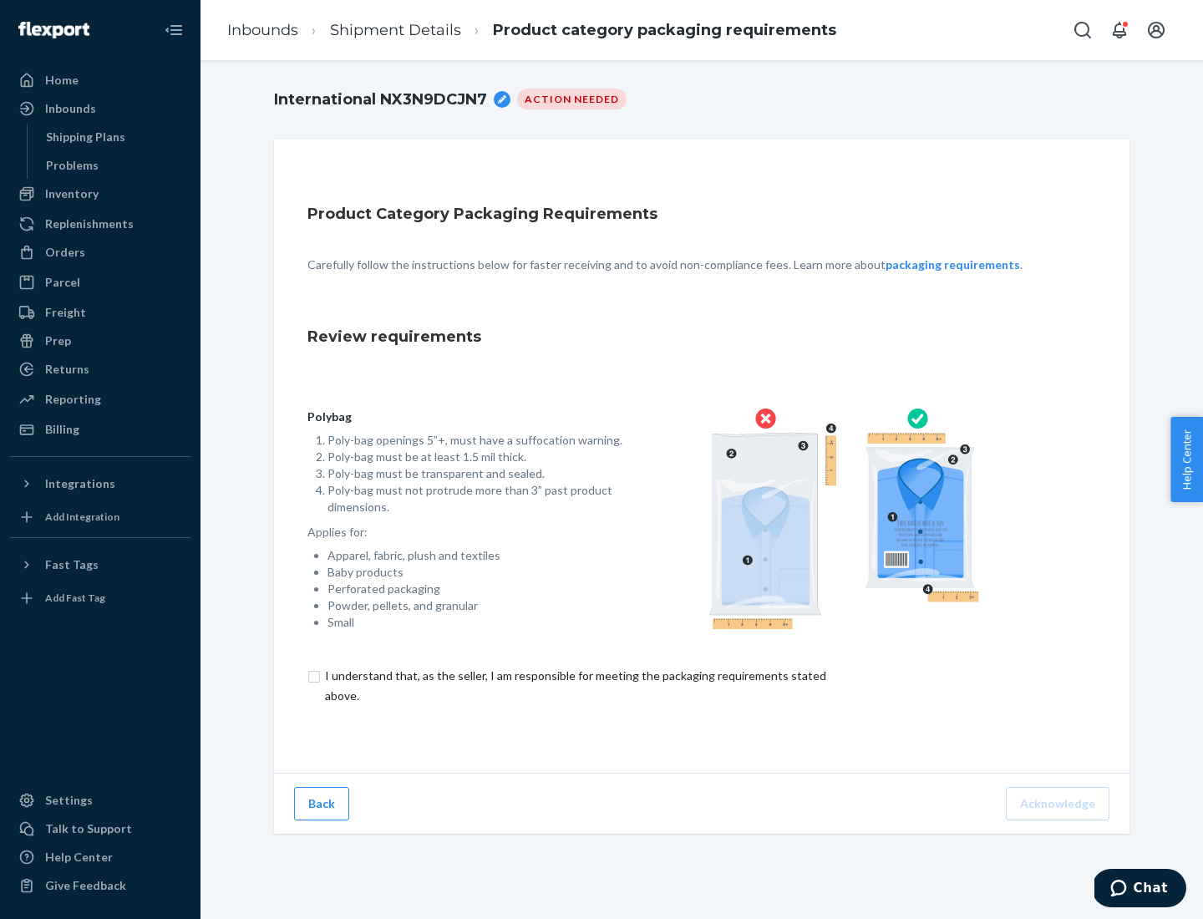
click at [574, 685] on input "checkbox" at bounding box center [585, 686] width 556 height 40
checkbox input "true"
click at [1059, 803] on button "Acknowledge" at bounding box center [1058, 803] width 104 height 33
